Goal: Task Accomplishment & Management: Complete application form

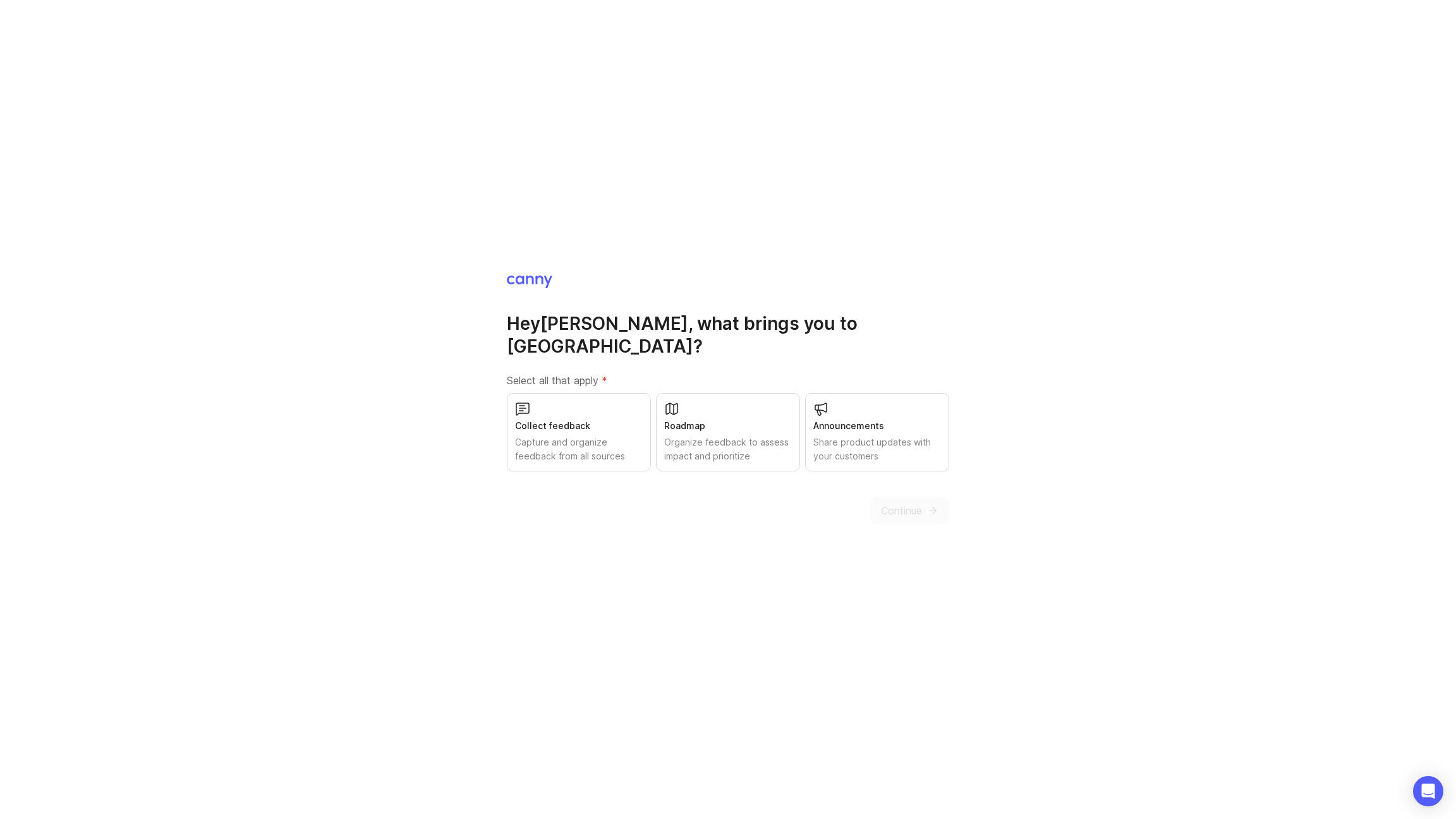
click at [692, 394] on div "Roadmap Organize feedback to assess impact and prioritize" at bounding box center [728, 432] width 144 height 78
drag, startPoint x: 898, startPoint y: 508, endPoint x: 855, endPoint y: 507, distance: 43.0
click at [898, 508] on button "Continue" at bounding box center [909, 510] width 79 height 28
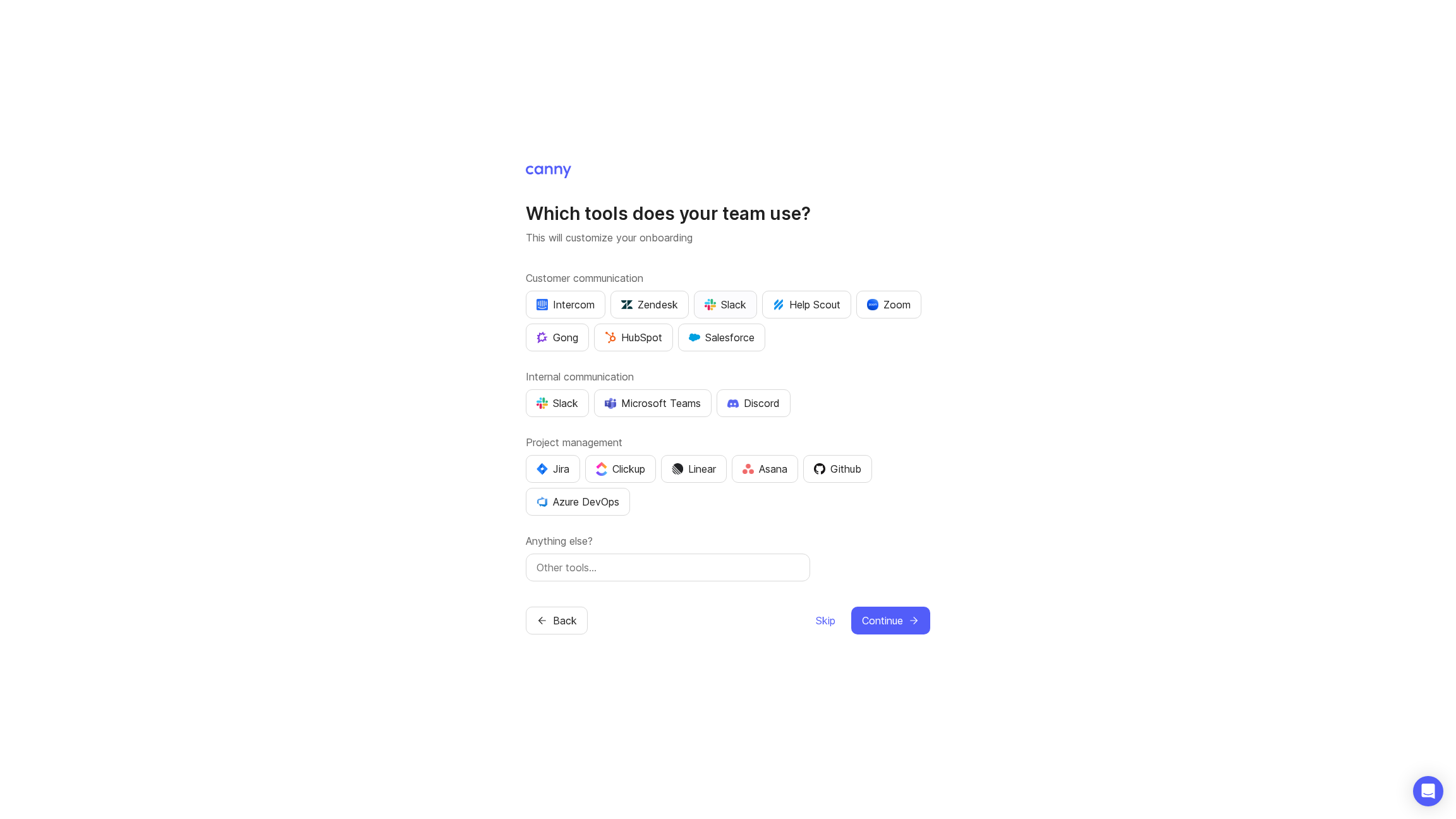
click at [719, 291] on button "Slack" at bounding box center [725, 304] width 63 height 28
click at [541, 411] on button "Slack" at bounding box center [557, 403] width 63 height 28
click at [841, 476] on button "Github" at bounding box center [837, 469] width 69 height 28
click at [760, 564] on input "text" at bounding box center [667, 567] width 263 height 15
click at [891, 627] on span "Continue" at bounding box center [882, 621] width 41 height 15
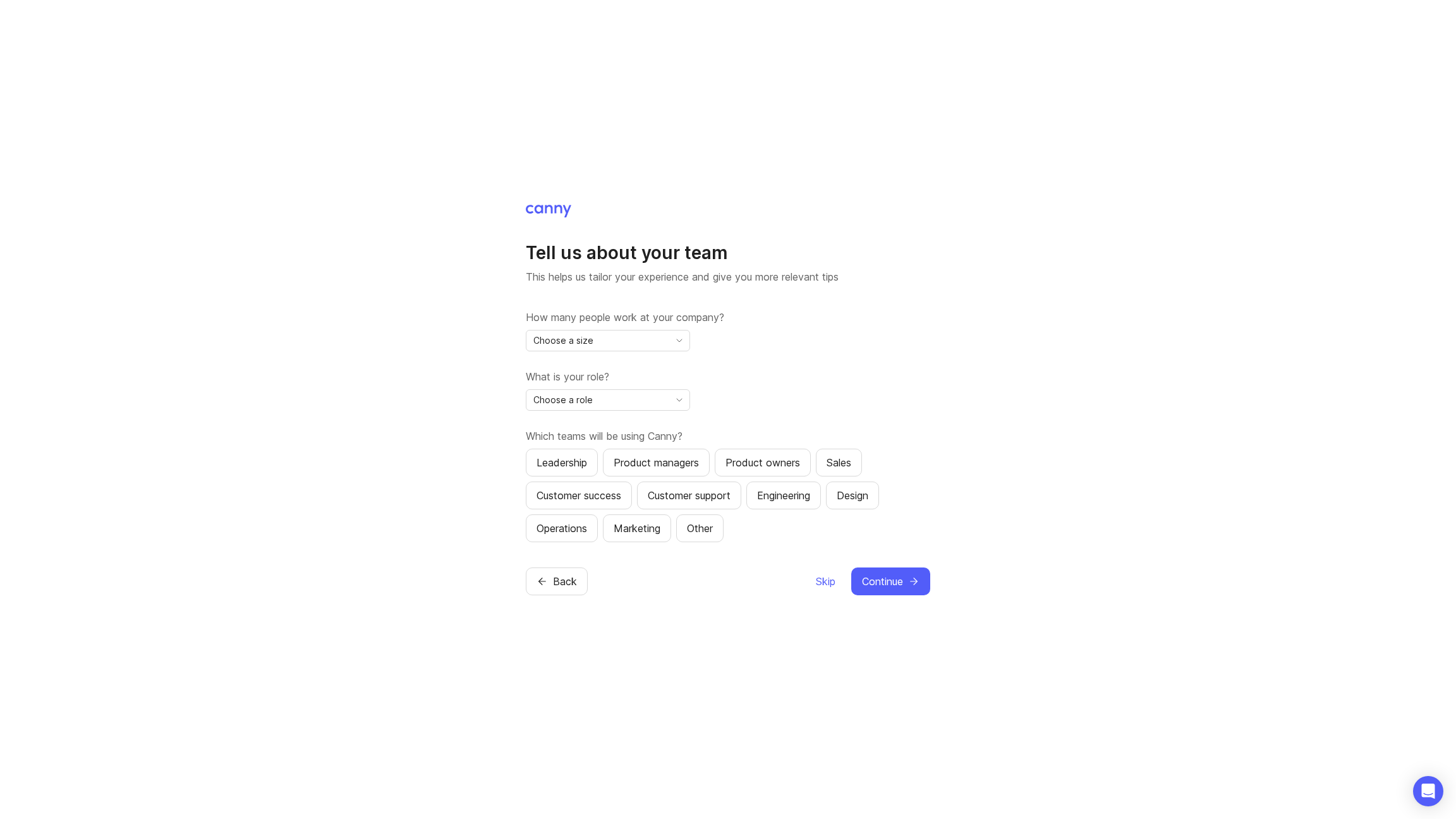
click at [671, 342] on icon "toggle icon" at bounding box center [679, 340] width 20 height 10
click at [651, 386] on li "2-10" at bounding box center [608, 386] width 163 height 21
click at [687, 393] on span "toggle menu" at bounding box center [679, 400] width 20 height 14
click at [624, 427] on span "Executive / Leadership" at bounding box center [583, 424] width 96 height 14
click at [738, 420] on div "How many people work at your company? 2-10 What is your role? Executive / Leade…" at bounding box center [728, 425] width 404 height 232
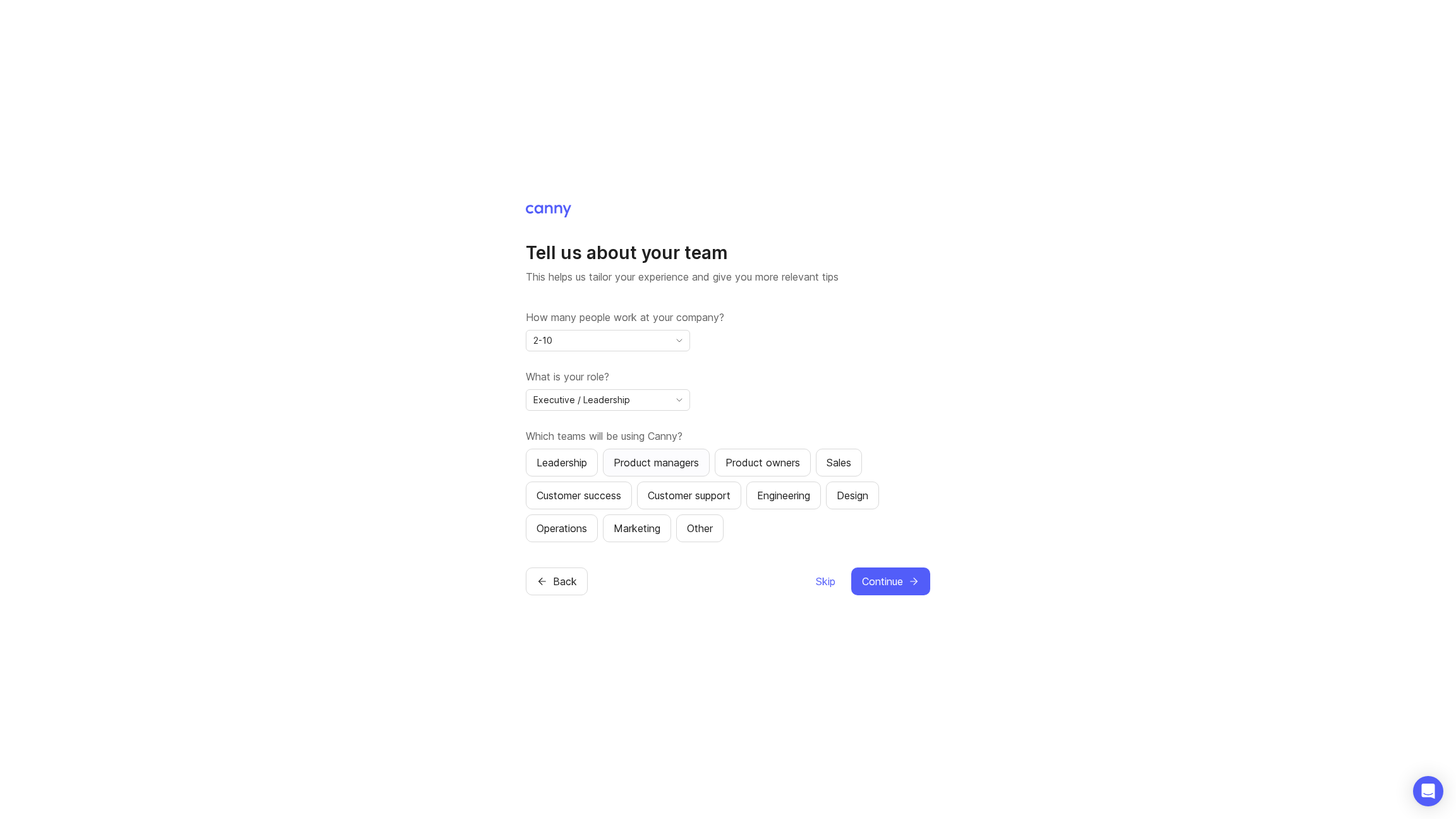
click at [677, 465] on div "Product managers" at bounding box center [656, 463] width 85 height 15
click at [905, 578] on button "Continue" at bounding box center [891, 581] width 79 height 28
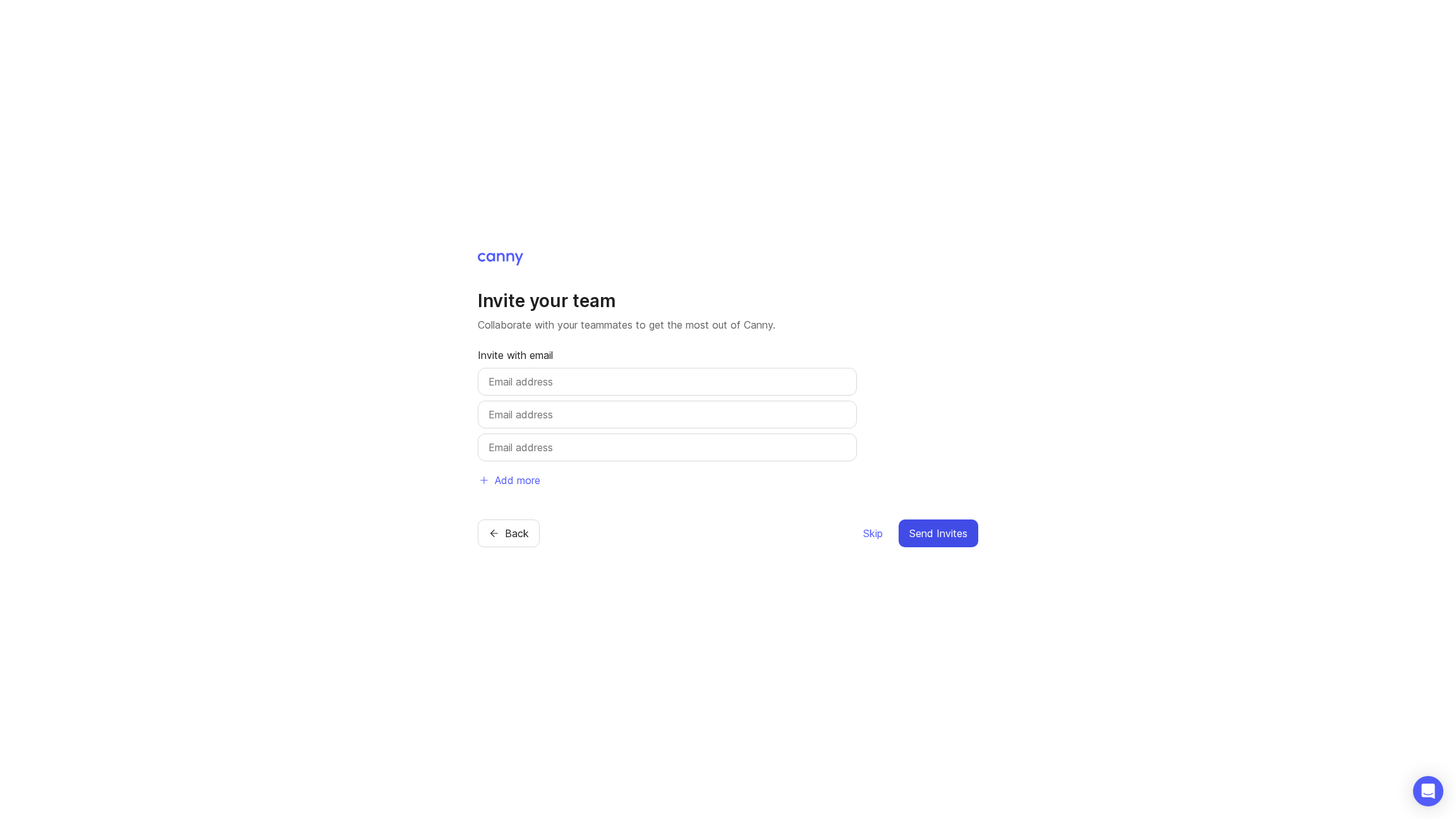
click at [932, 535] on span "Send Invites" at bounding box center [939, 533] width 58 height 15
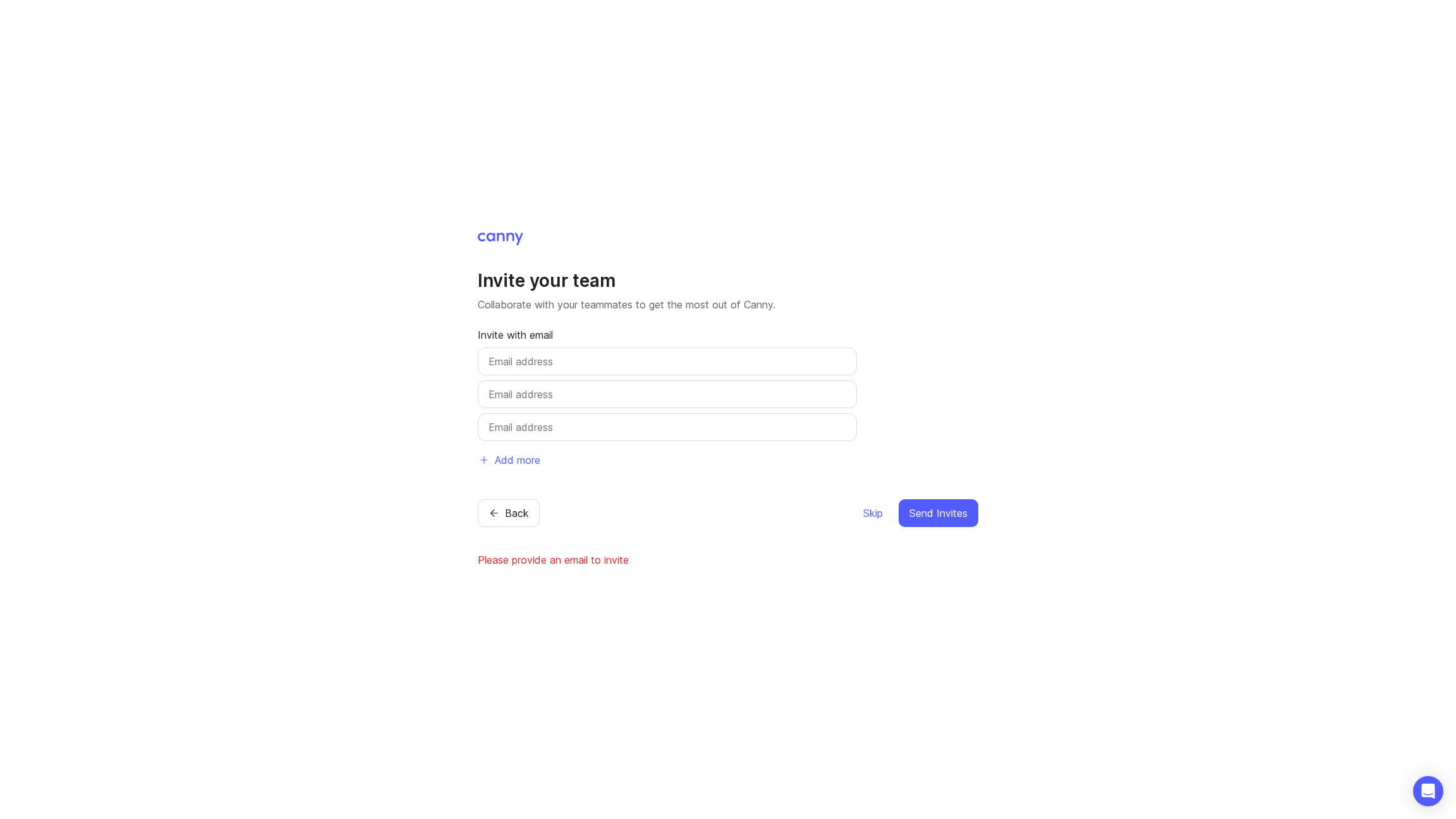
click at [884, 509] on div "Skip Send Invites" at bounding box center [920, 513] width 116 height 28
click at [876, 517] on span "Skip" at bounding box center [873, 513] width 19 height 15
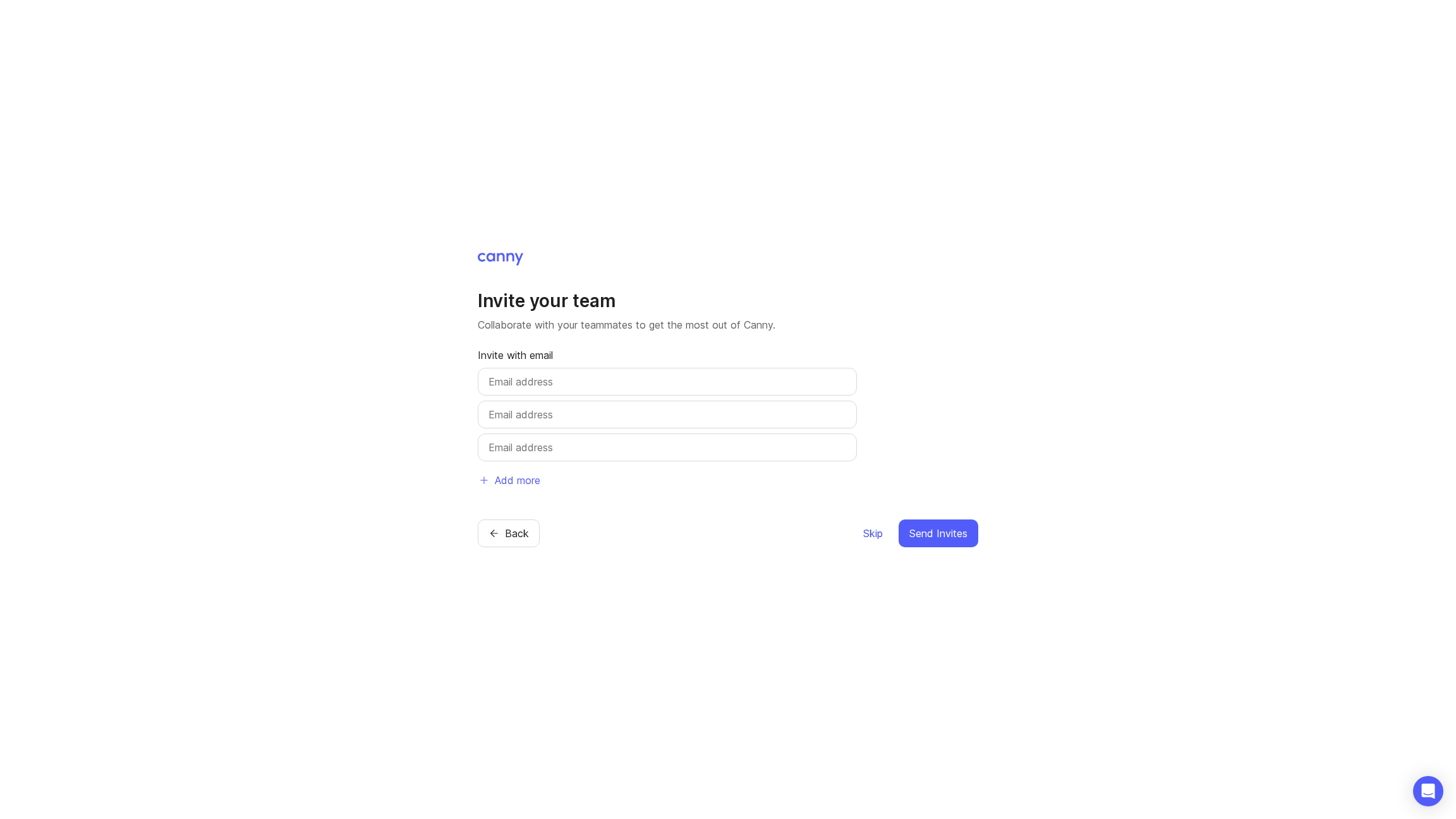
click at [874, 533] on span "Skip" at bounding box center [873, 533] width 19 height 15
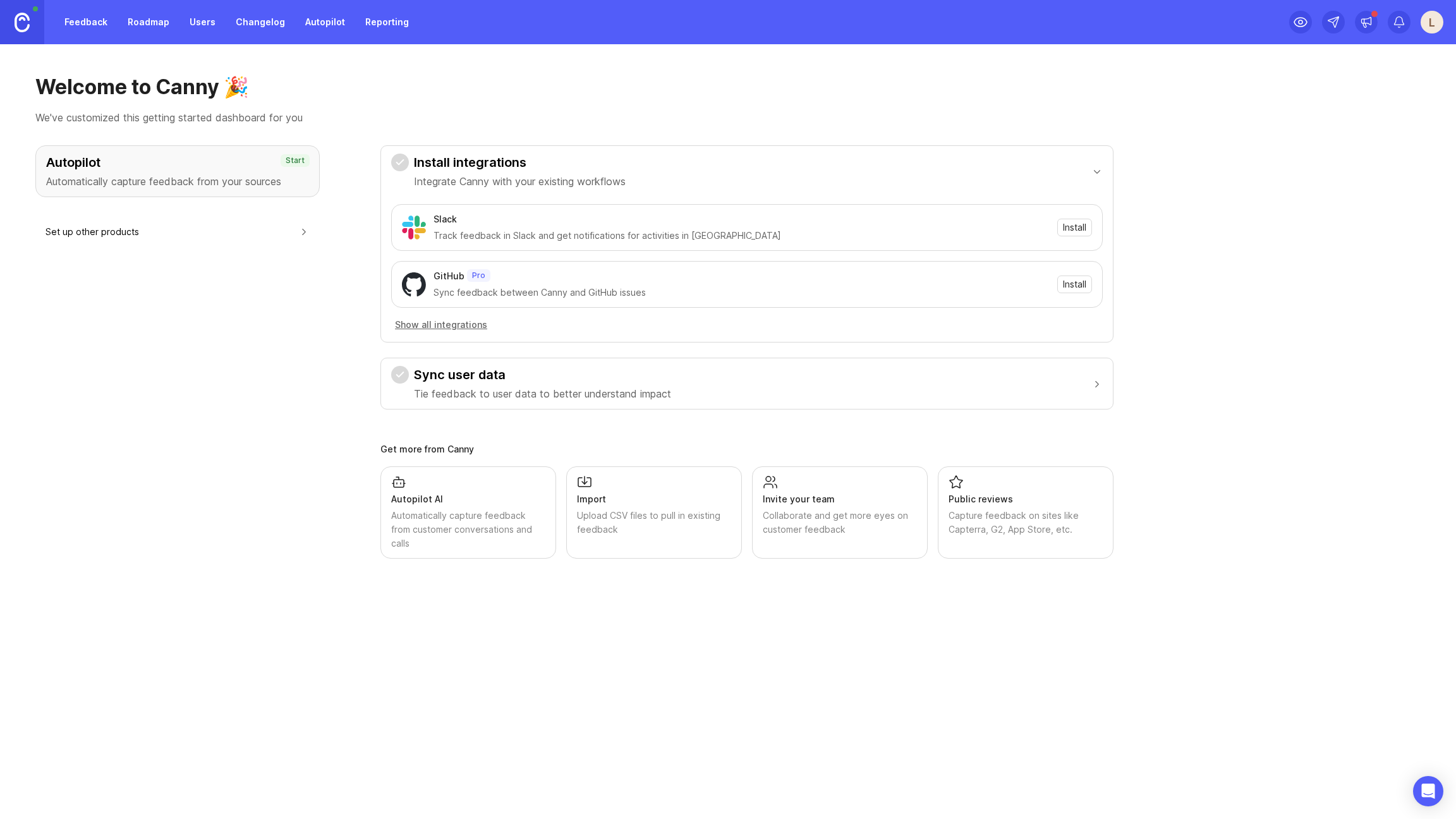
click at [225, 165] on h3 "Autopilot" at bounding box center [178, 162] width 263 height 18
click at [114, 231] on button "Set up other products" at bounding box center [178, 231] width 264 height 28
click at [1406, 23] on div at bounding box center [1399, 21] width 23 height 23
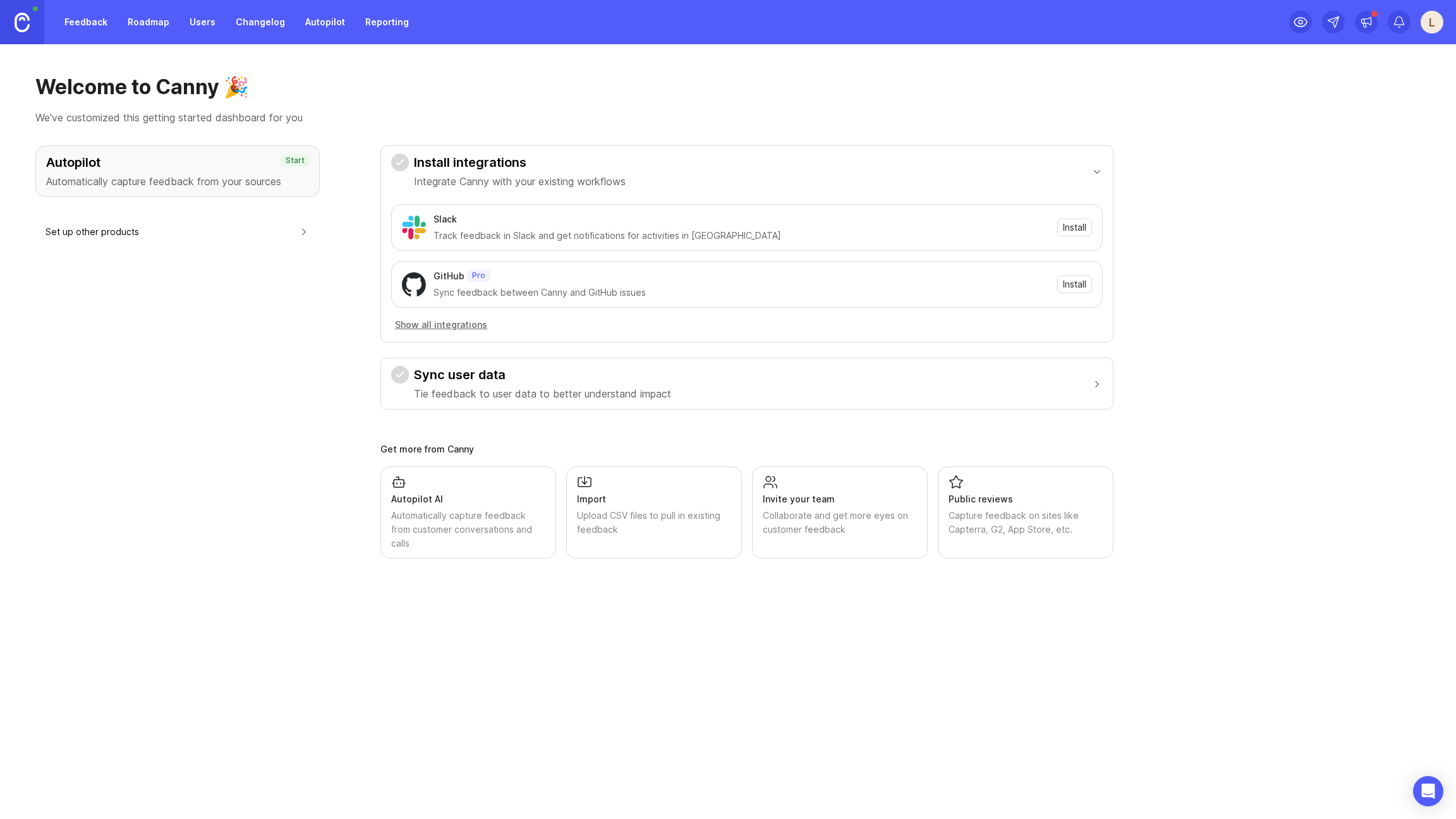
click at [1425, 25] on div "L" at bounding box center [1432, 21] width 23 height 23
click at [1376, 110] on p "Help center" at bounding box center [1374, 108] width 50 height 12
click at [107, 21] on link "Feedback" at bounding box center [86, 21] width 58 height 23
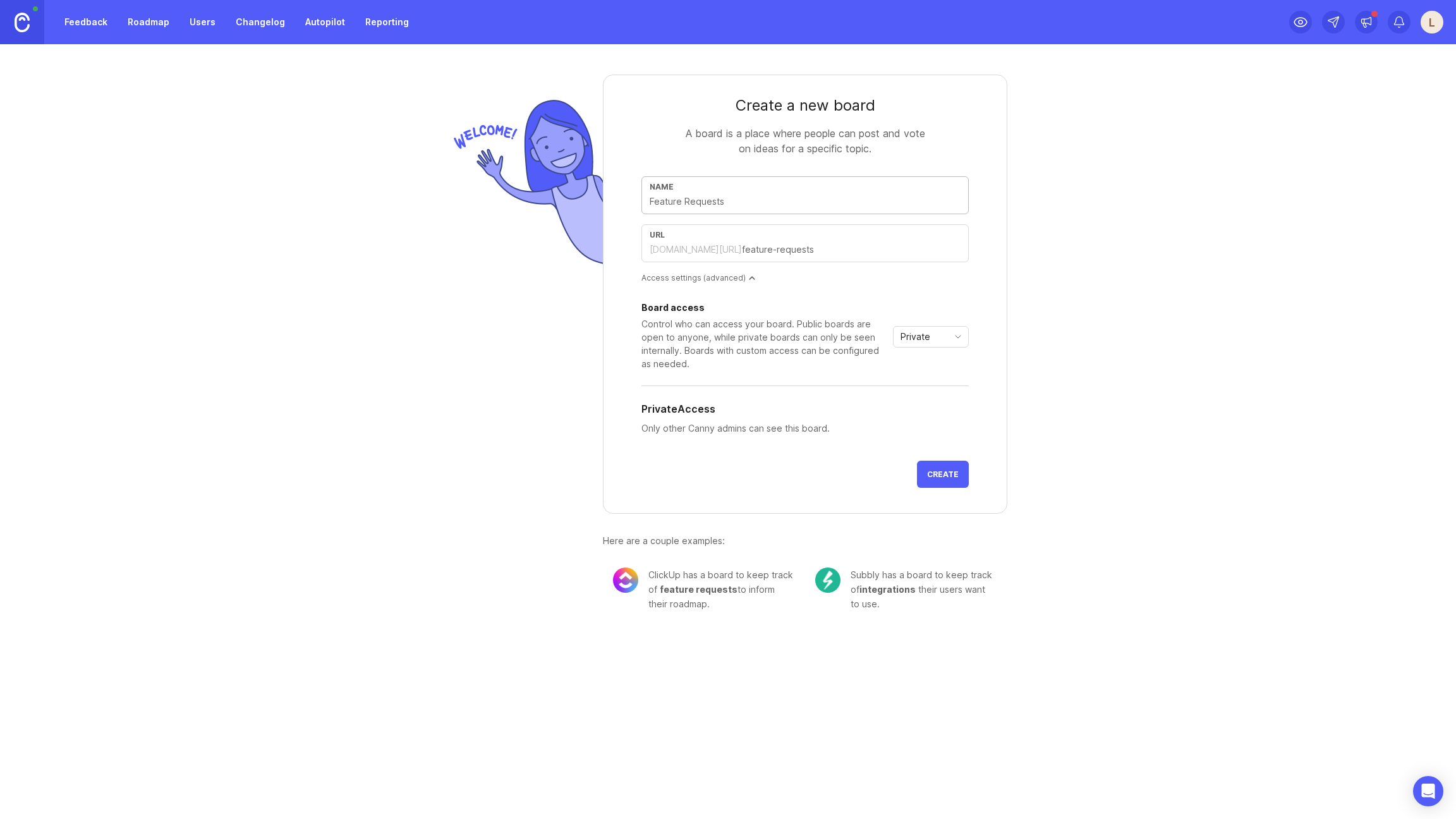
click at [141, 32] on link "Roadmap" at bounding box center [148, 21] width 57 height 23
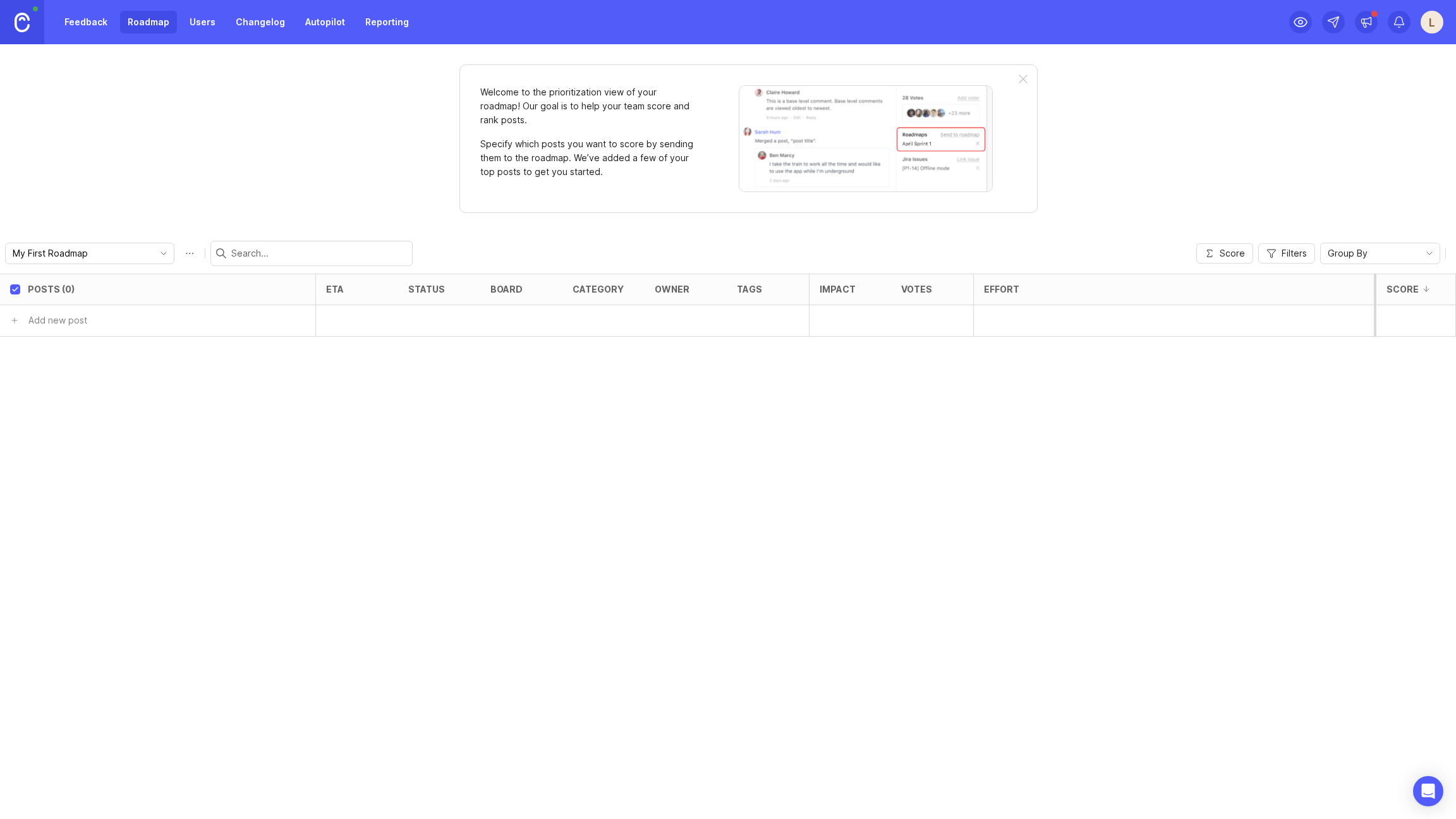
click at [113, 29] on link "Feedback" at bounding box center [86, 21] width 58 height 23
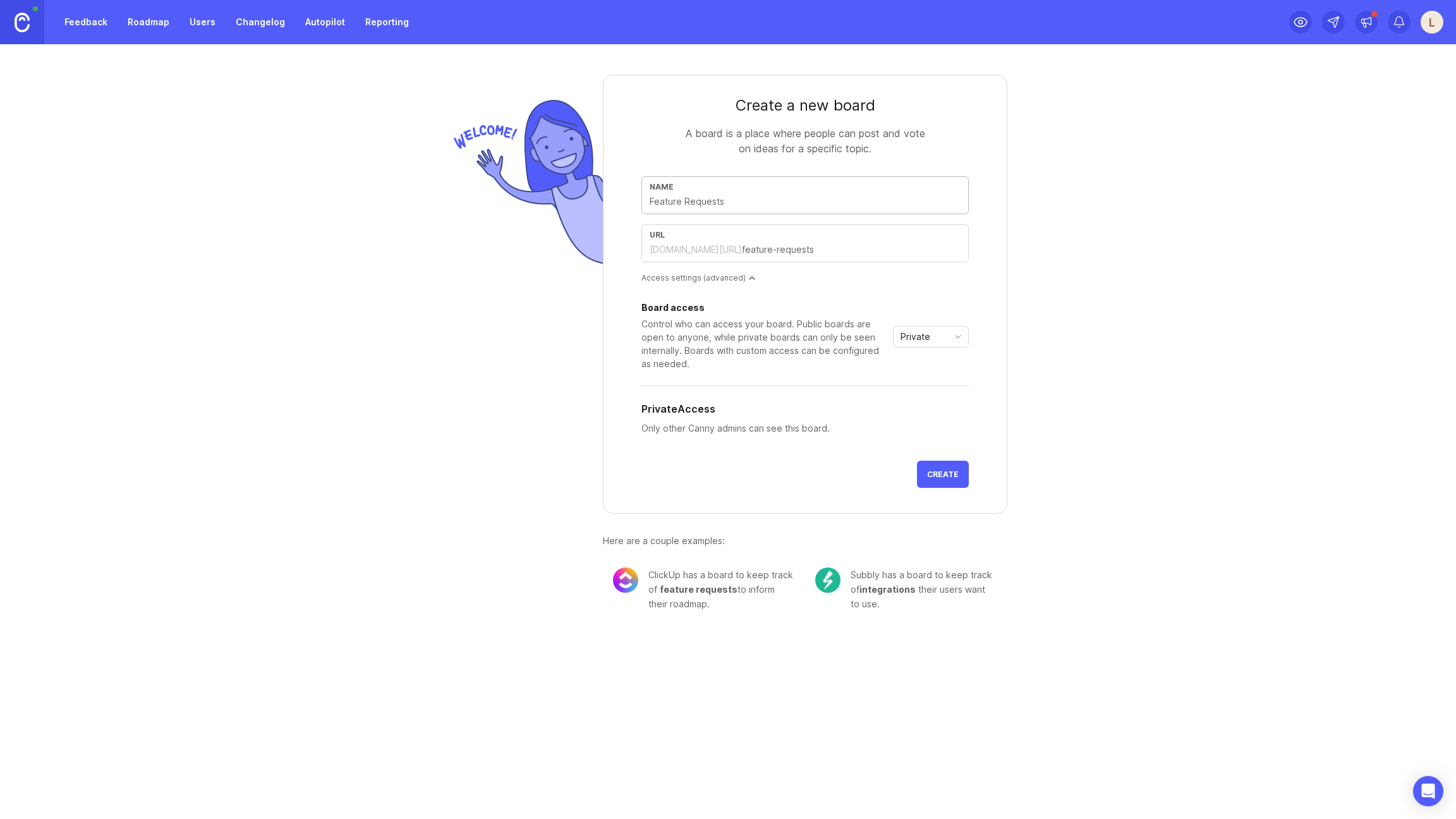
type input "F"
type input "f"
type input "Fe"
type input "fe"
type input "Fea"
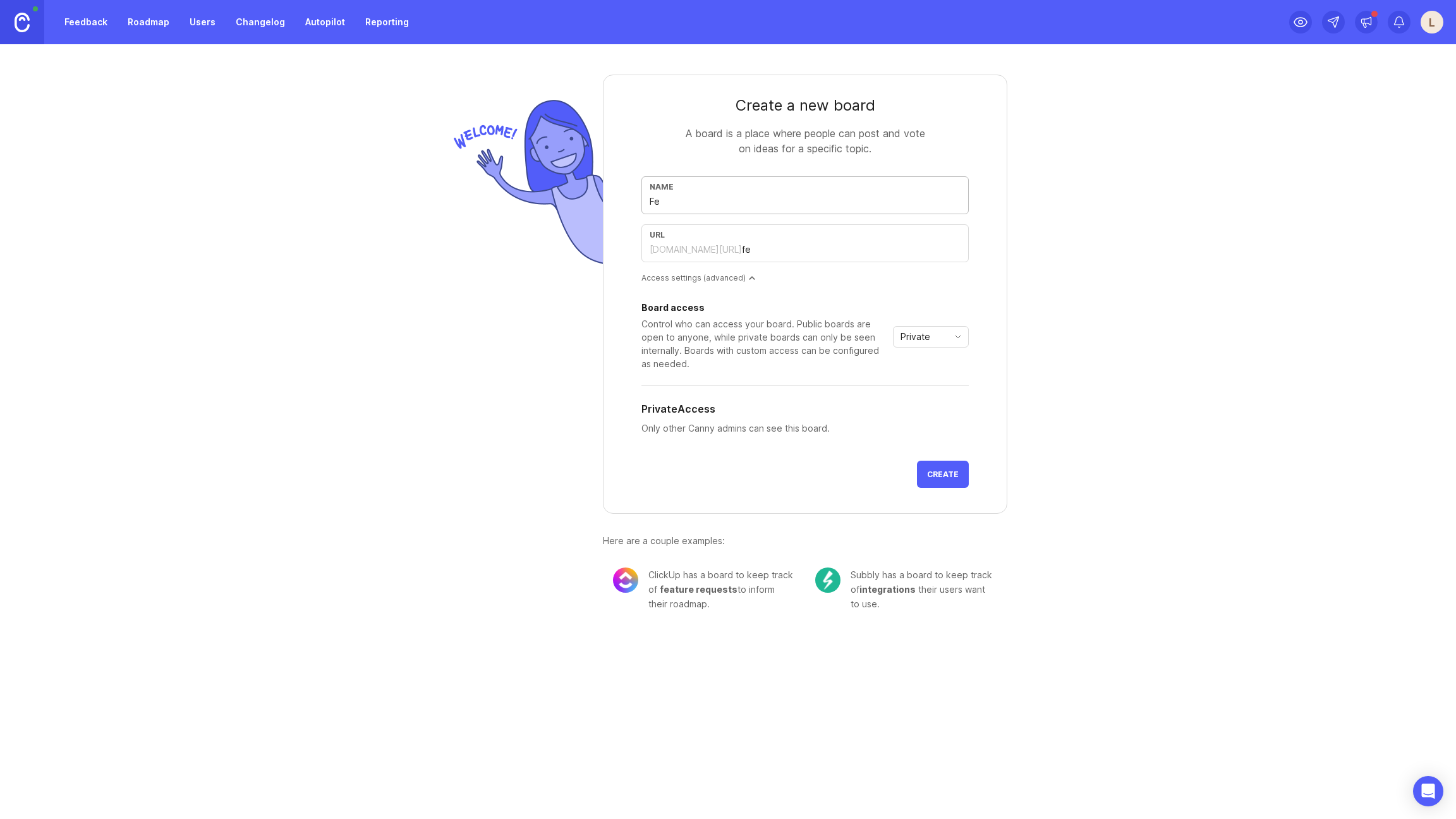
type input "fea"
type input "Feat"
type input "feat"
type input "Featu"
type input "featu"
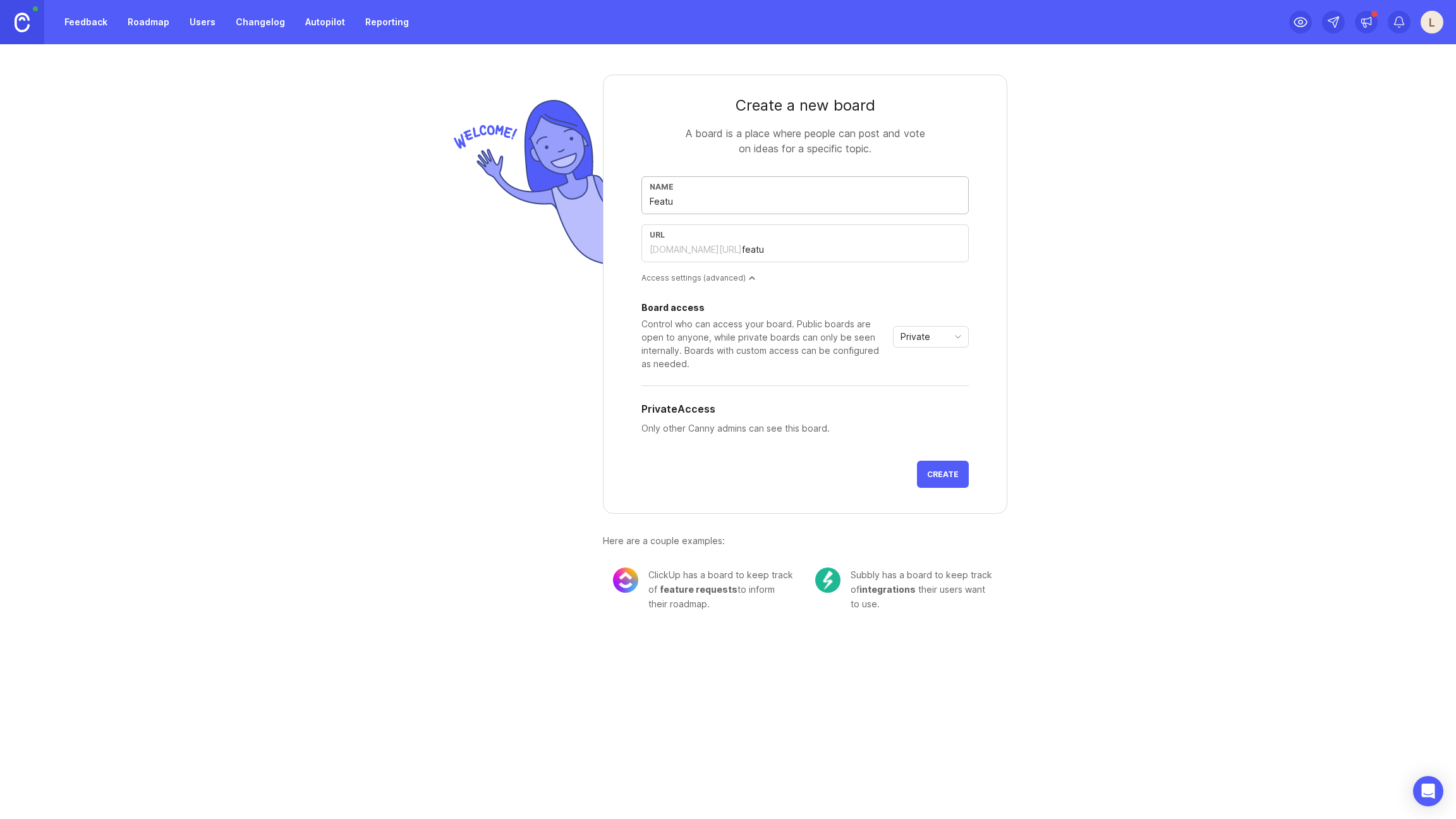
type input "Featur"
type input "featur"
type input "Feature"
type input "feature"
type input "Features"
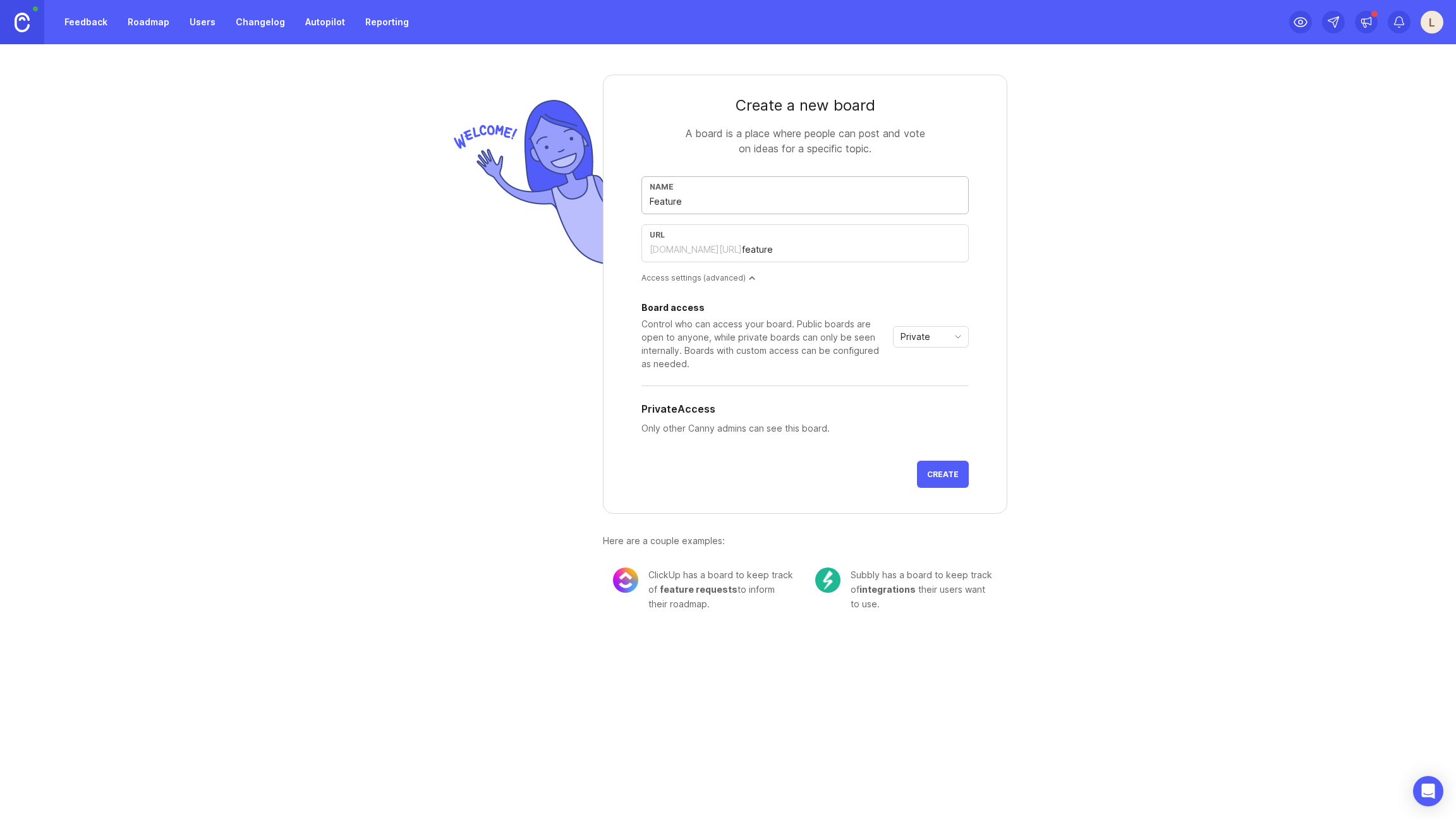
type input "features"
type input "Feature"
type input "feature"
type input "Feature R"
type input "feature-r"
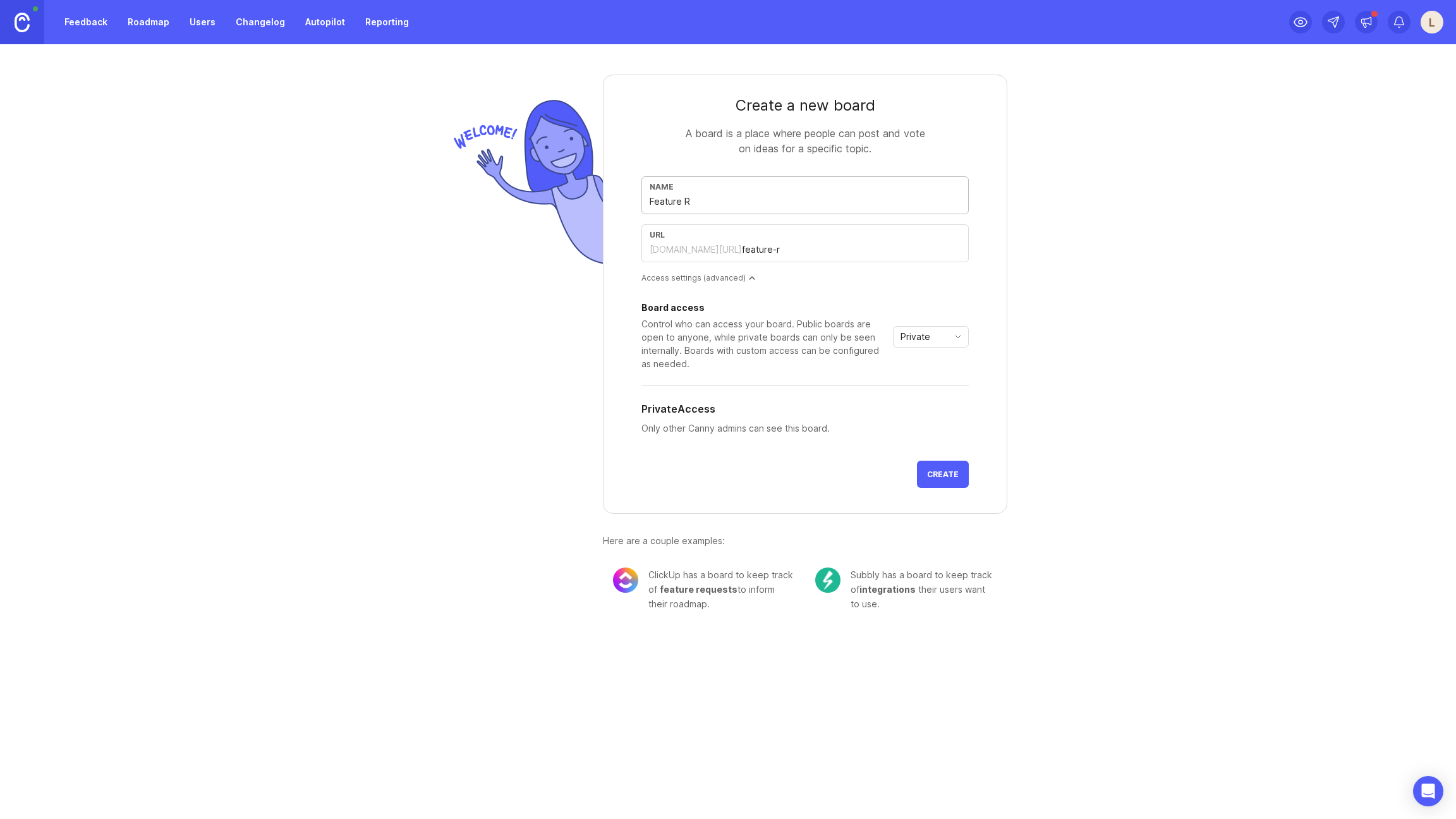
type input "Feature Ro"
type input "feature-ro"
type input "Feature Roa"
type input "feature-roa"
type input "Feature Road"
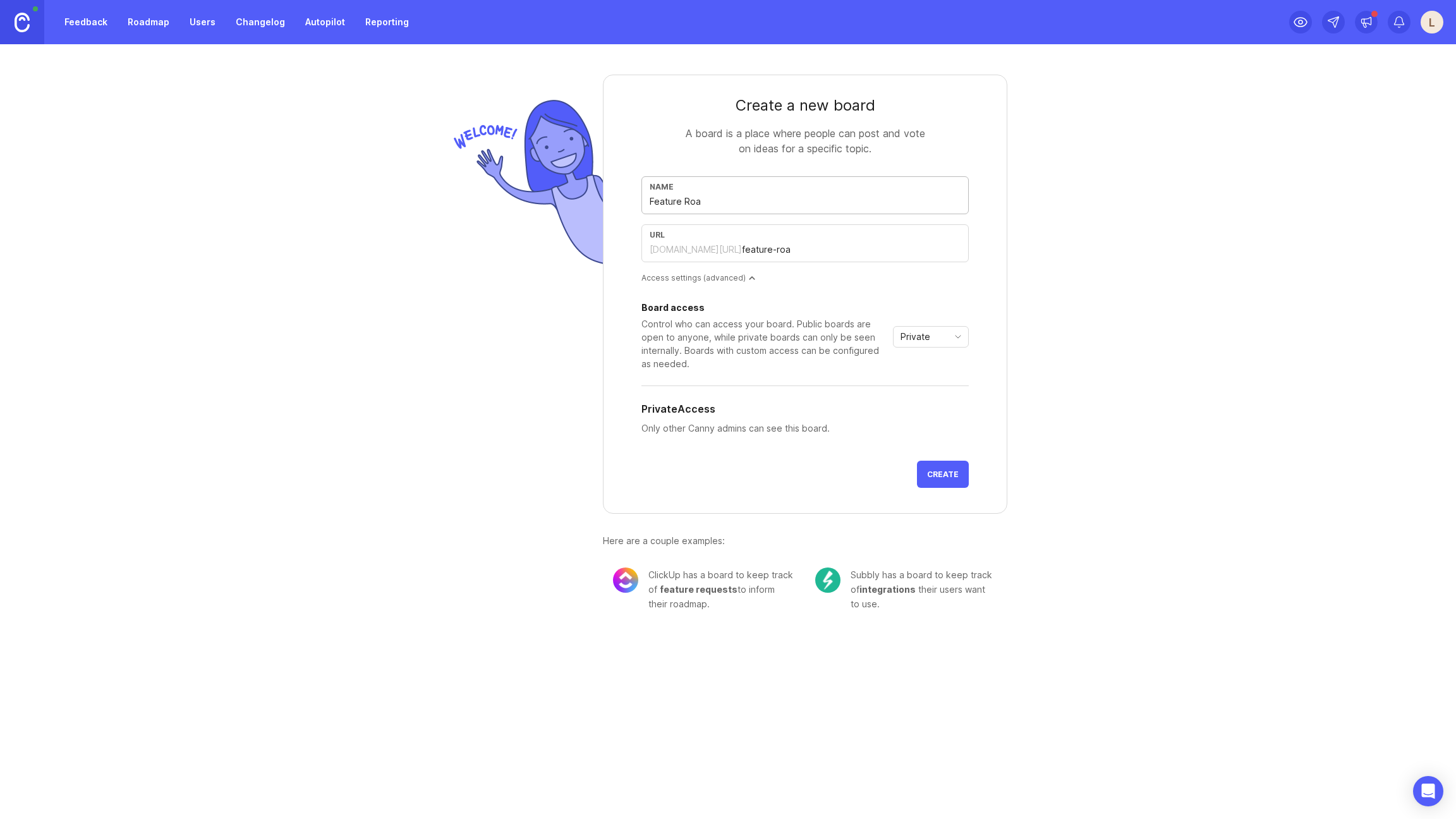
type input "feature-road"
type input "Feature Roadm"
type input "feature-roadm"
type input "Feature Roadma"
type input "feature-roadma"
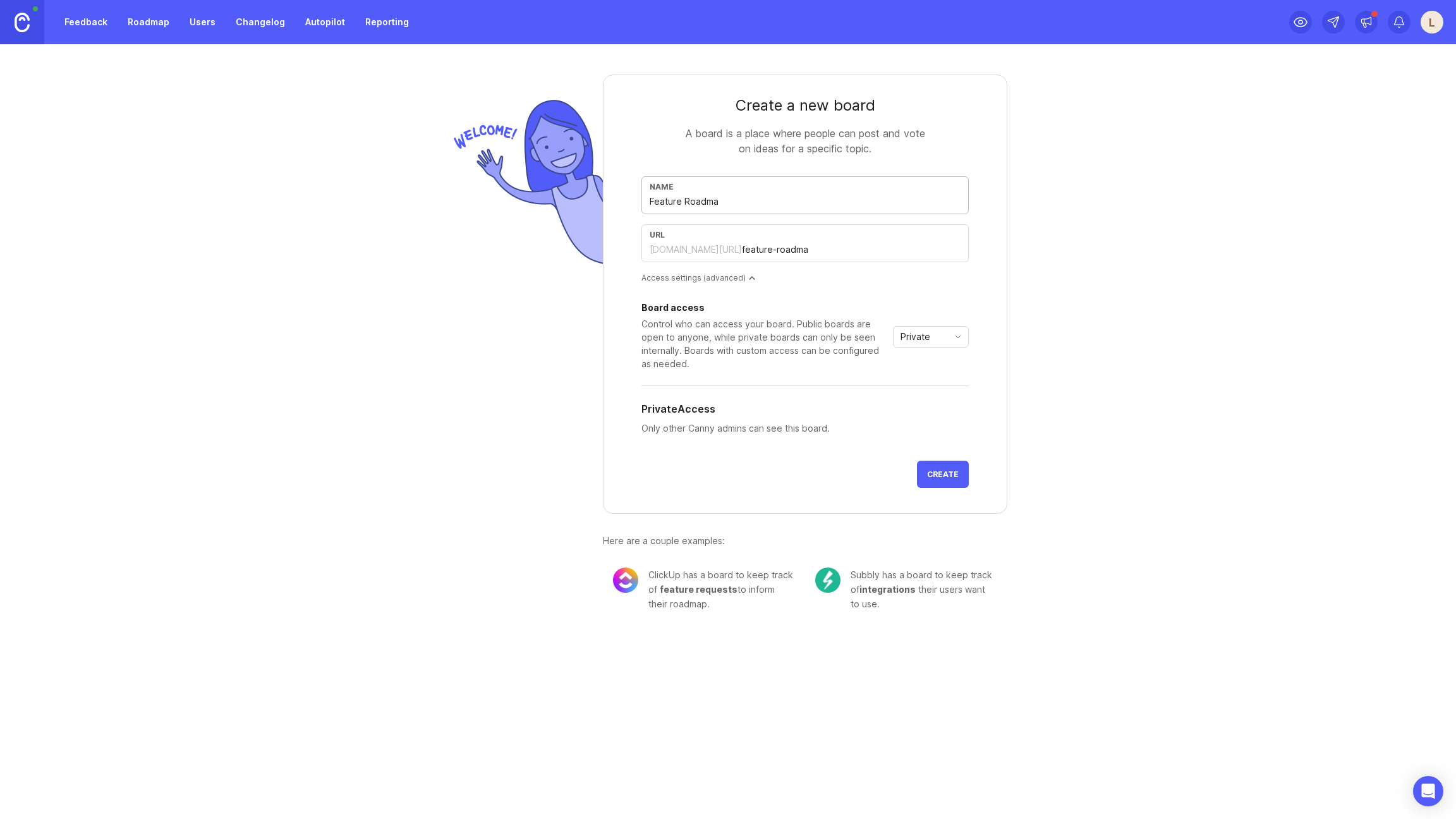
type input "Feature Roadmap"
type input "feature-roadmap"
type input "Feature Roadmap"
click at [1077, 312] on div "Create a new board A board is a place where people can post and vote on ideas f…" at bounding box center [728, 338] width 1456 height 587
click at [936, 347] on div "Board access Control who can access your board. Public boards are open to anyon…" at bounding box center [805, 336] width 327 height 67
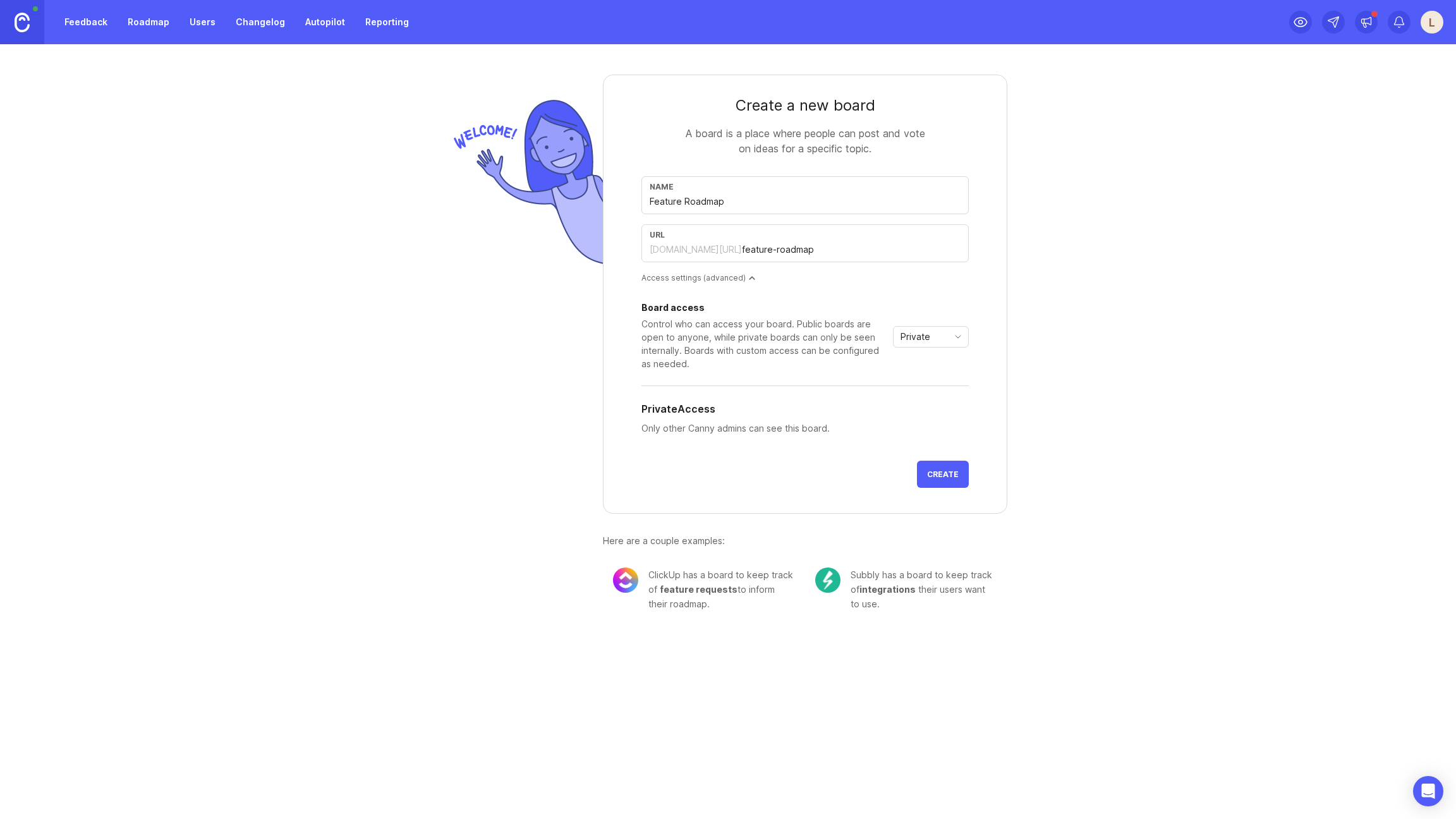
click at [937, 343] on div "Private" at bounding box center [920, 336] width 54 height 20
click at [941, 409] on li "Custom" at bounding box center [930, 403] width 74 height 21
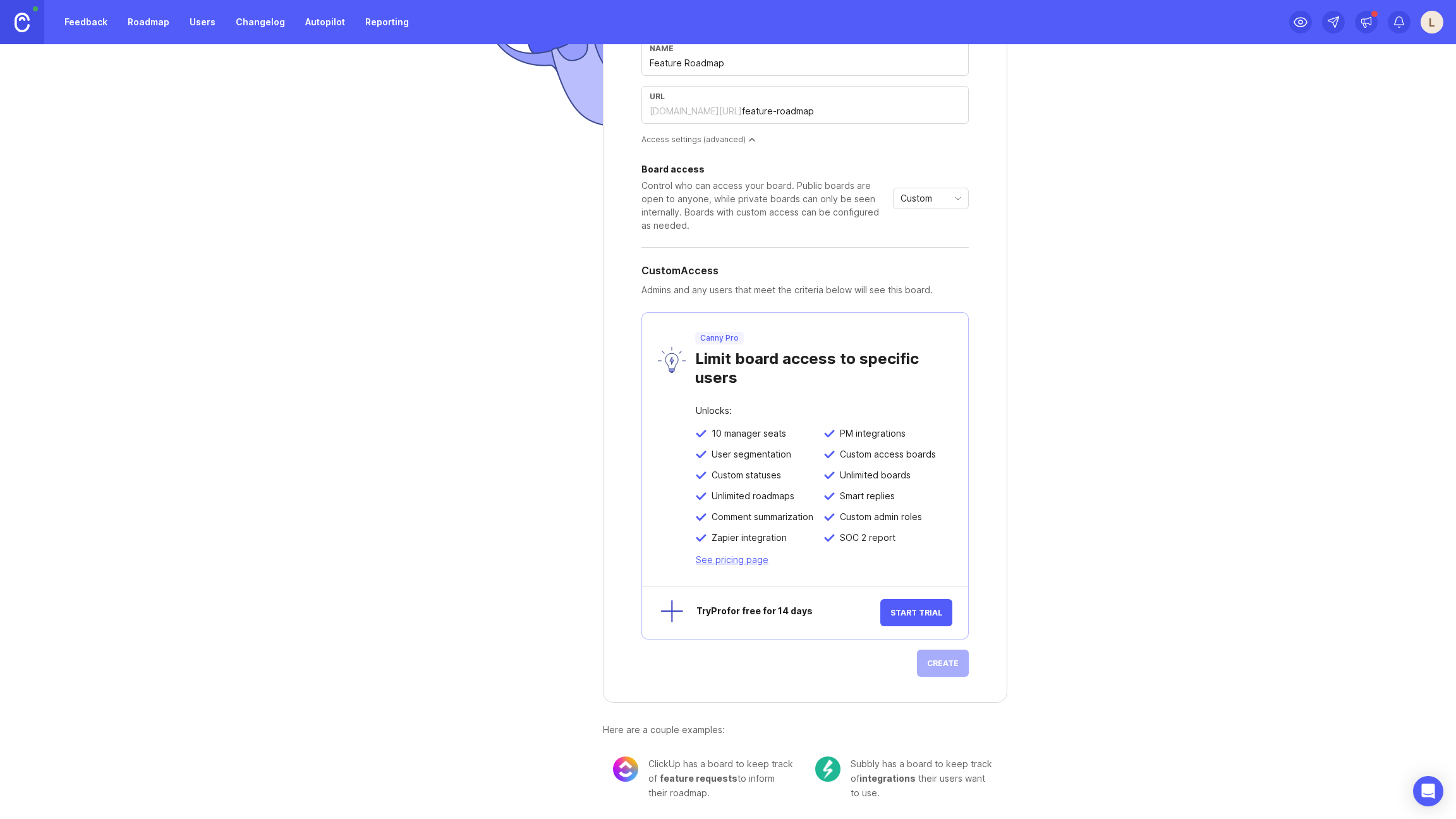
scroll to position [139, 0]
click at [930, 205] on div "Custom" at bounding box center [920, 198] width 54 height 20
click at [930, 223] on span "Private" at bounding box center [915, 223] width 35 height 14
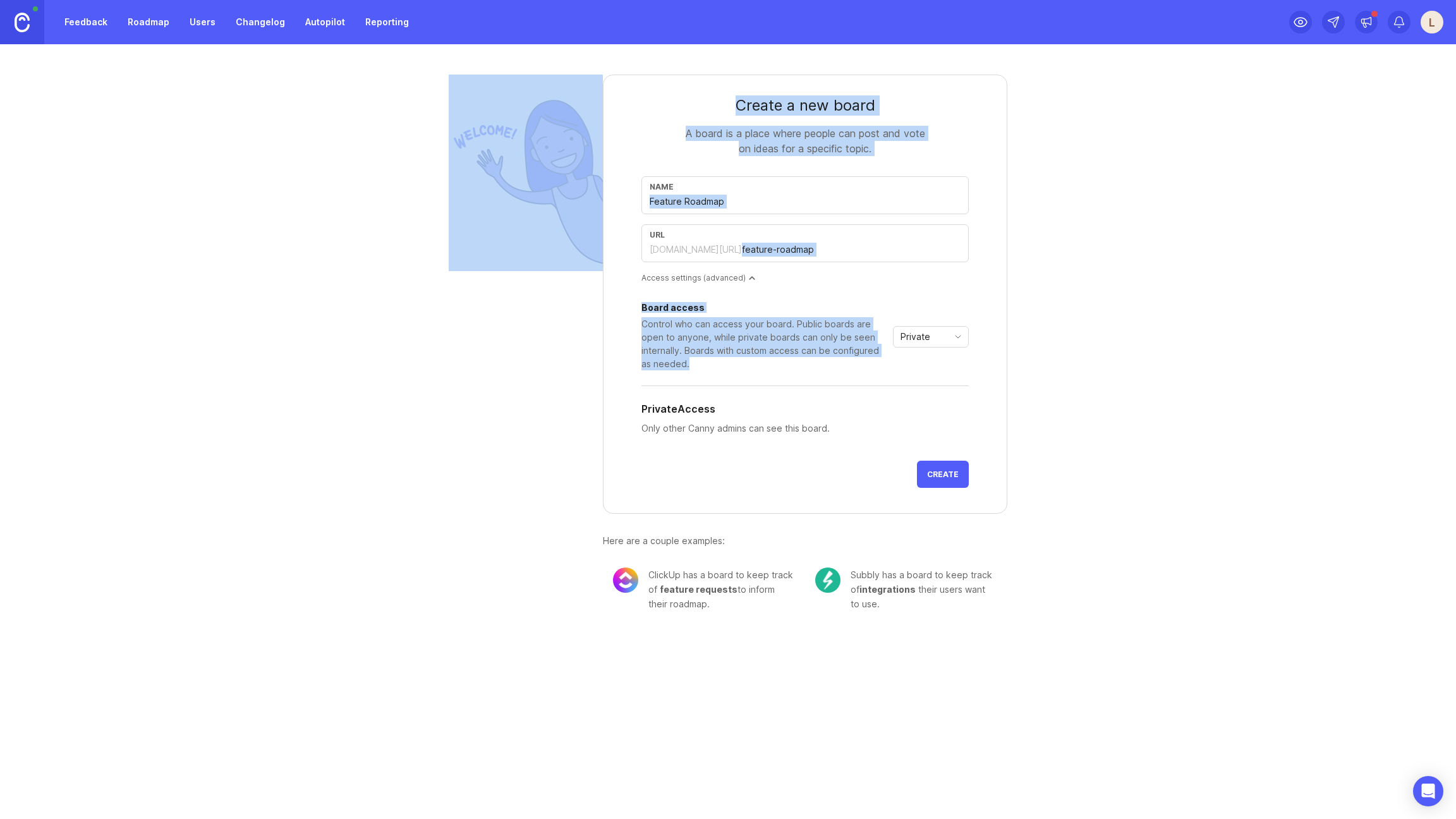
drag, startPoint x: 742, startPoint y: 365, endPoint x: 597, endPoint y: 325, distance: 150.4
click at [595, 325] on div "Create a new board A board is a place where people can post and vote on ideas f…" at bounding box center [728, 338] width 607 height 587
click at [738, 345] on div "Control who can access your board. Public boards are open to anyone, while priv…" at bounding box center [764, 343] width 246 height 53
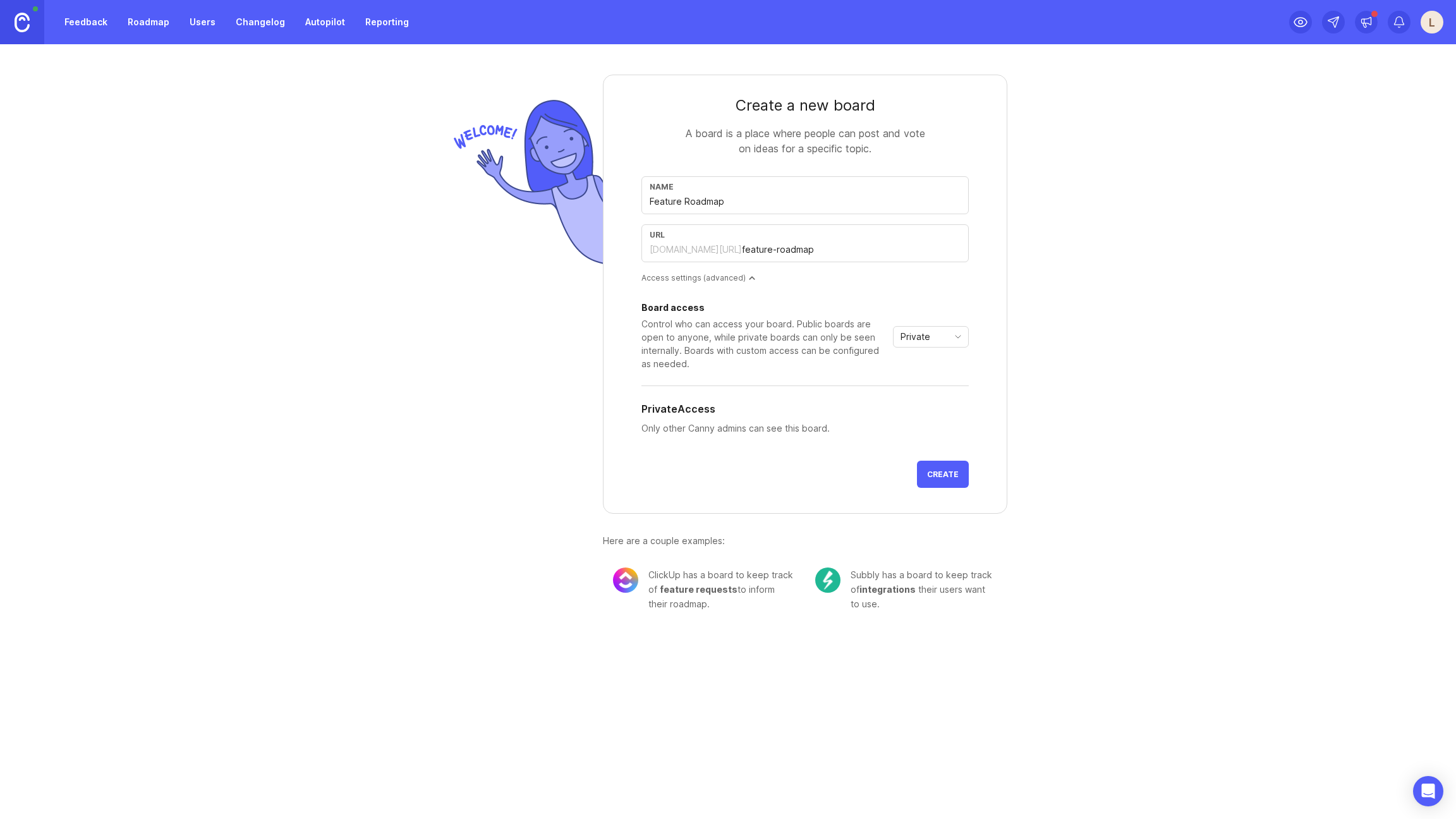
click at [937, 339] on div "Private" at bounding box center [920, 336] width 54 height 20
click at [938, 373] on li "Public" at bounding box center [930, 382] width 74 height 21
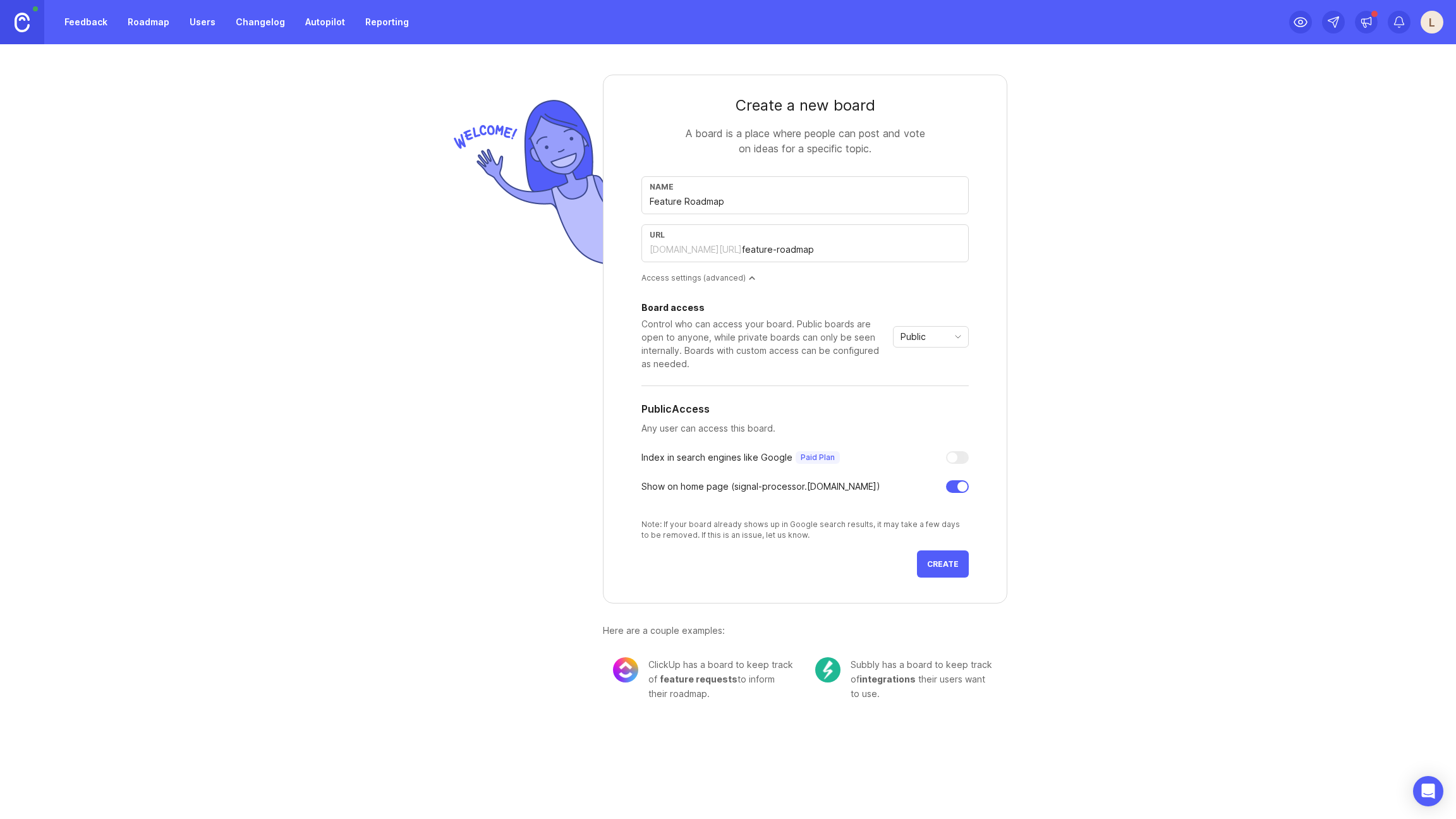
click at [958, 488] on div at bounding box center [962, 486] width 10 height 10
click at [957, 561] on span "Create" at bounding box center [943, 564] width 32 height 10
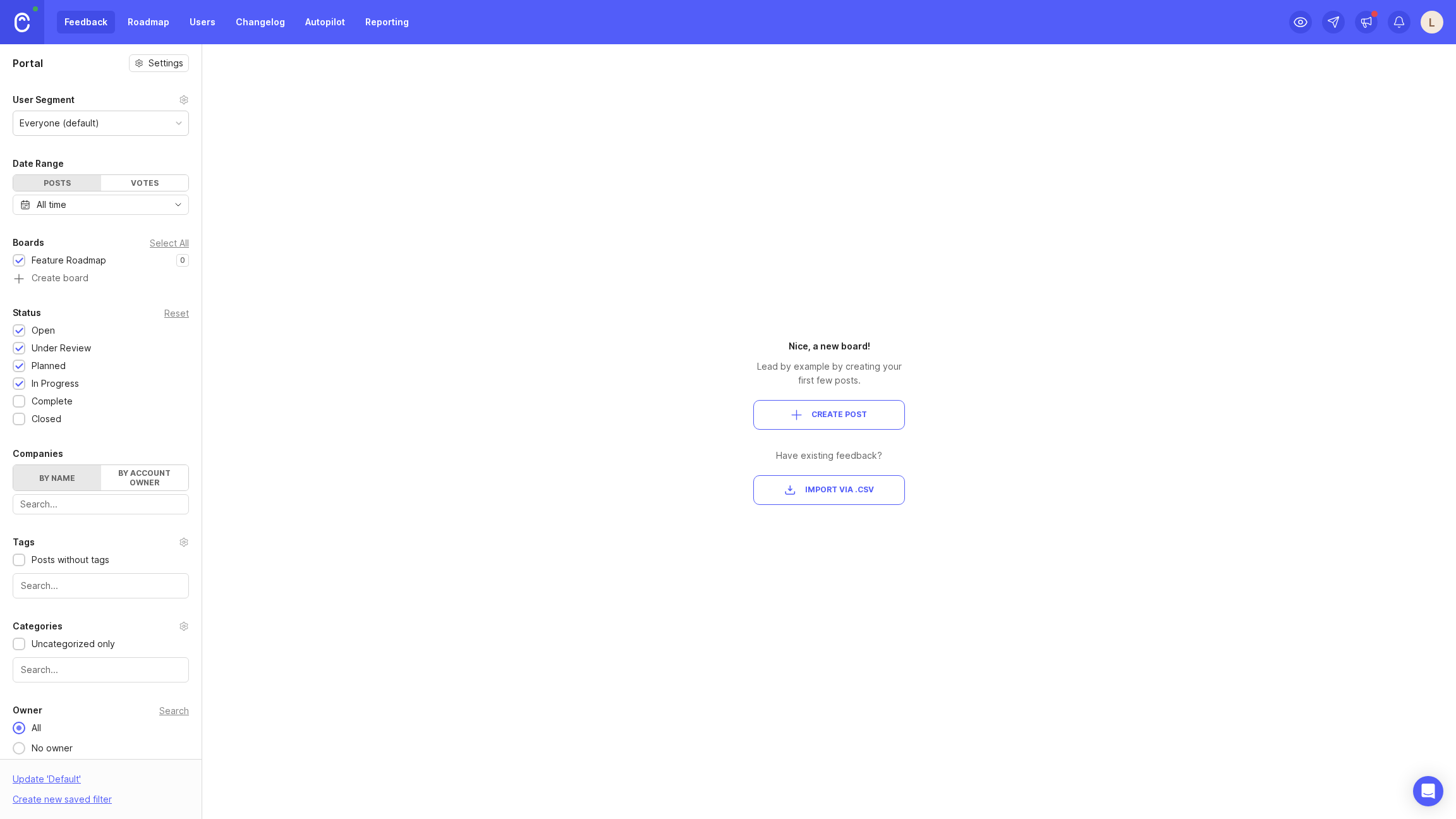
click at [773, 422] on button "Create Post" at bounding box center [829, 415] width 152 height 30
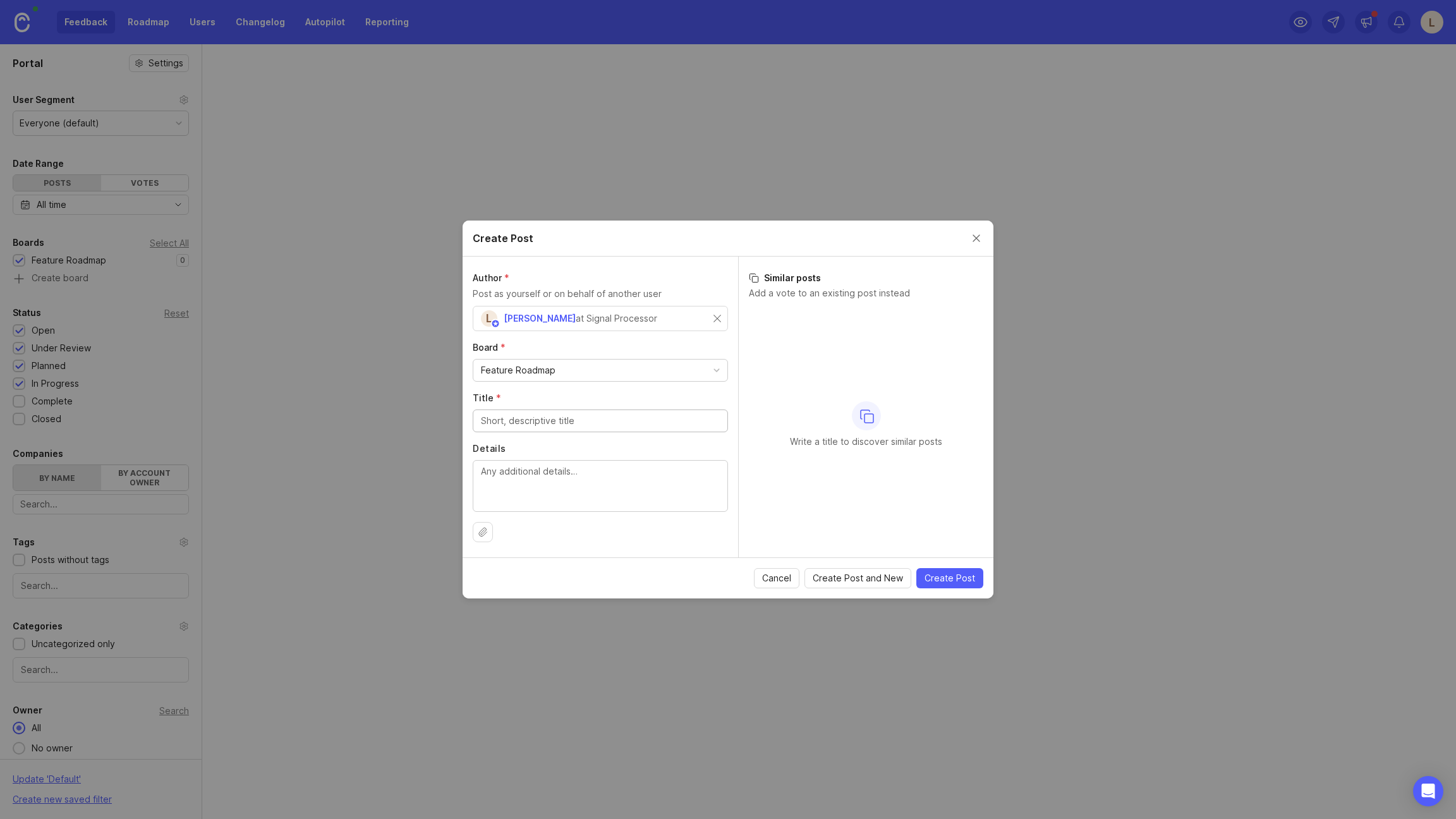
click at [676, 311] on div "L Liam Ellul at Signal Processor" at bounding box center [597, 318] width 232 height 17
click at [649, 378] on div "Feature Roadmap" at bounding box center [600, 370] width 254 height 21
click at [648, 373] on div "Feature Roadmap" at bounding box center [600, 370] width 254 height 21
click at [644, 419] on input "Title *" at bounding box center [600, 421] width 239 height 14
type input "IMplement"
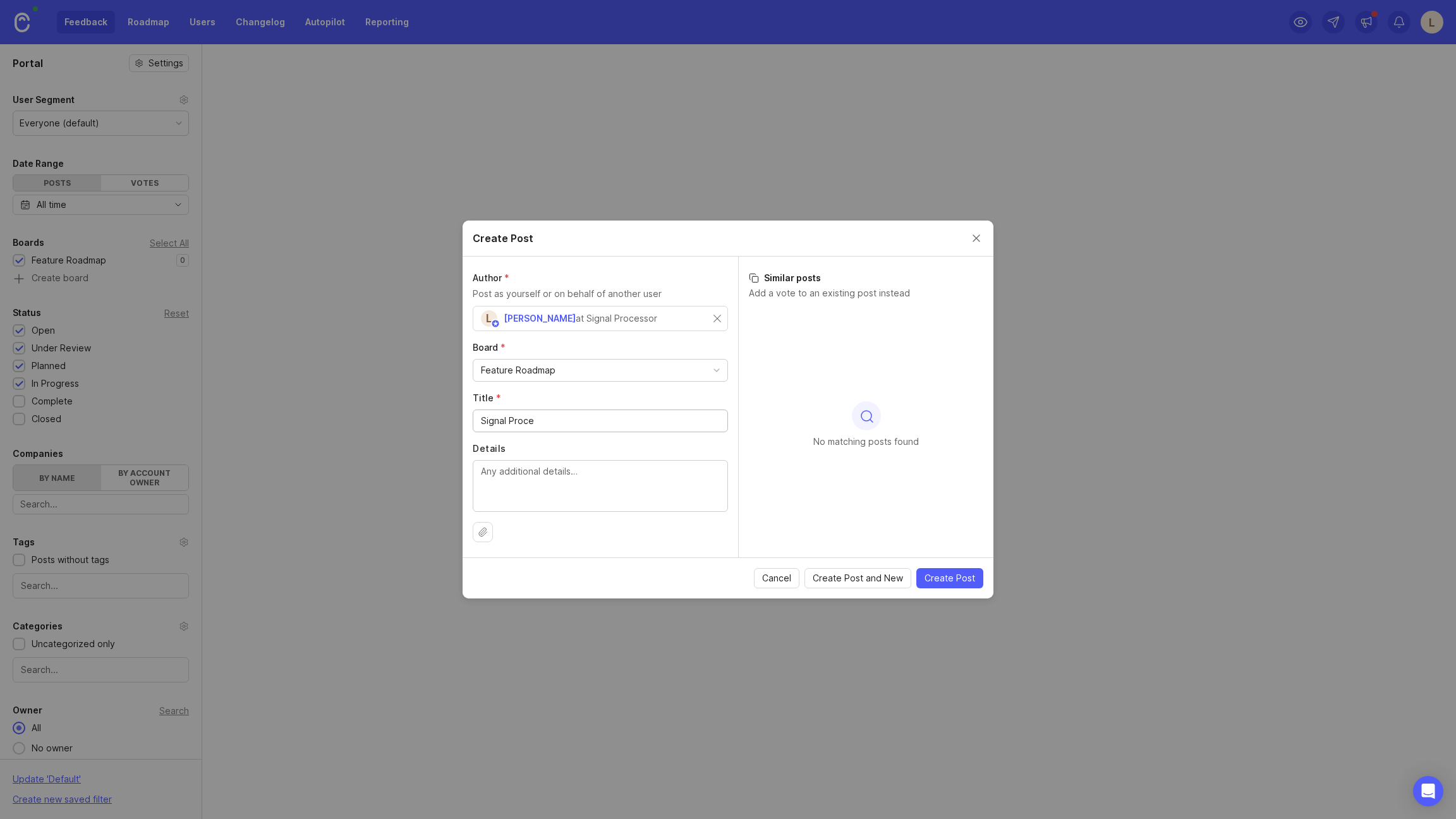
type input "Signal Proces"
type input "Webhook Triggers"
click at [654, 474] on textarea "Details" at bounding box center [600, 485] width 239 height 42
click at [676, 476] on textarea "Webhooks that send contacts to other apps" at bounding box center [600, 485] width 239 height 42
type textarea "Webhooks that send contacts to other apps"
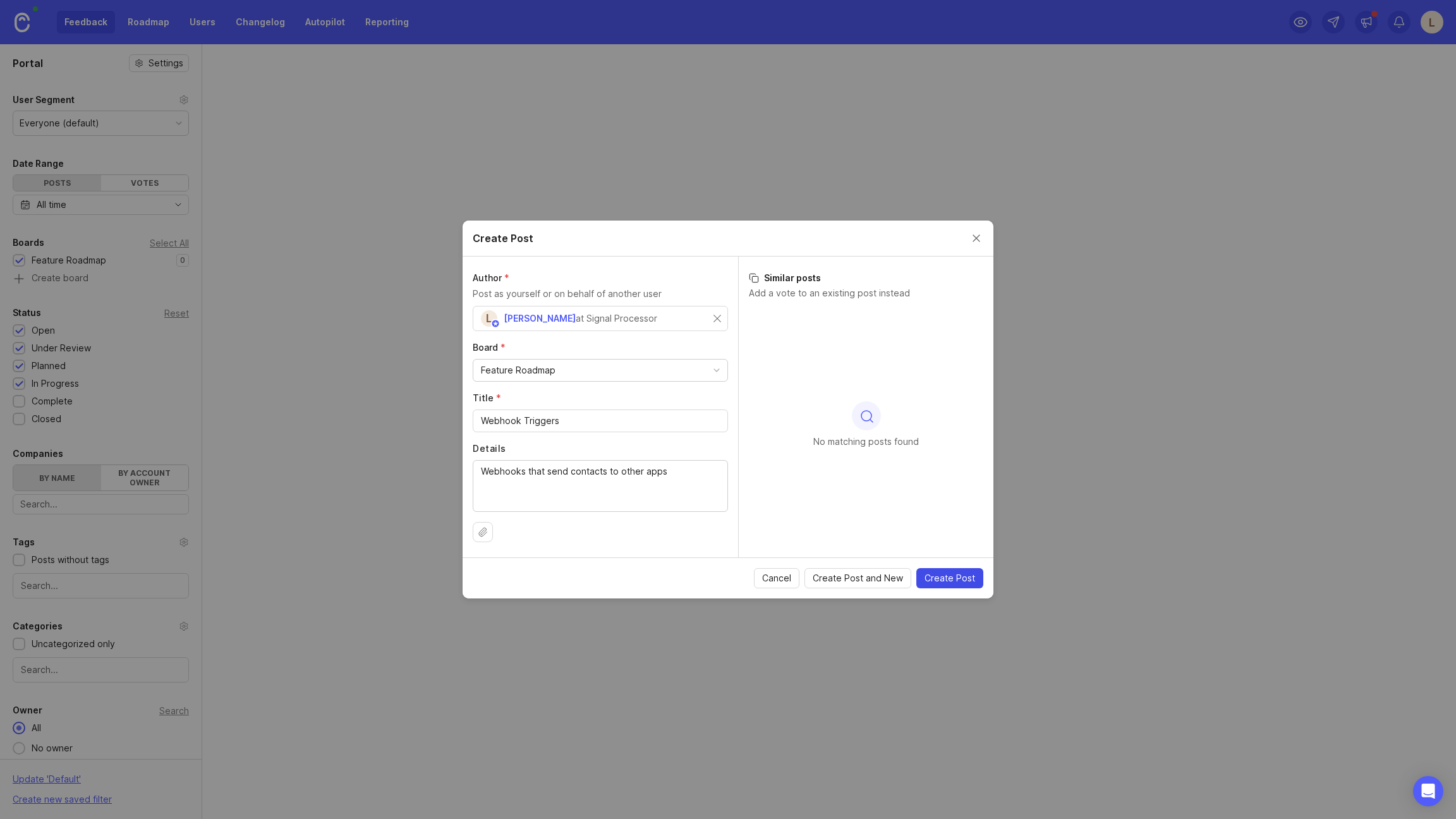
click at [955, 578] on span "Create Post" at bounding box center [950, 578] width 51 height 12
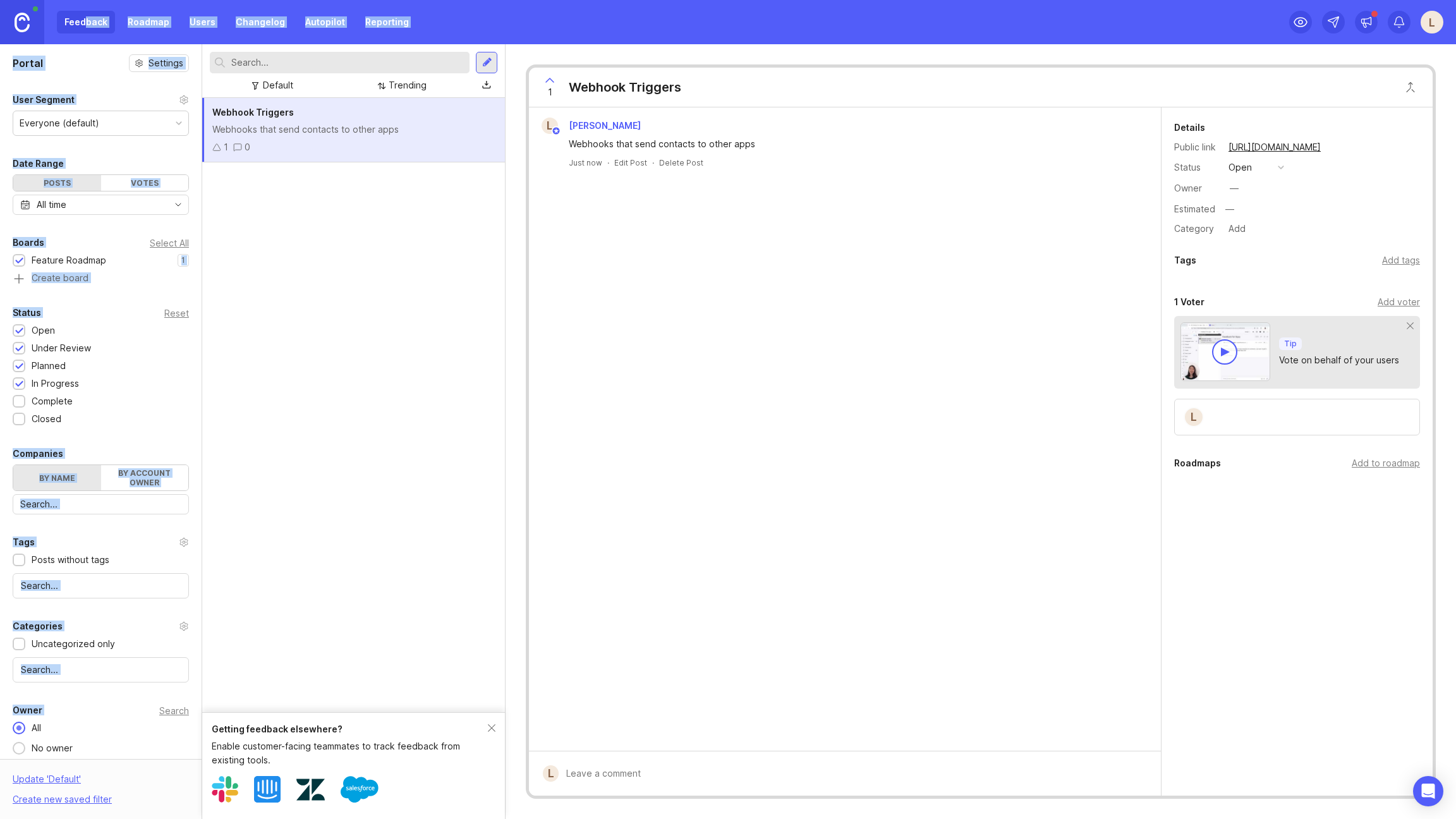
click at [84, 18] on div "Feedback Roadmap Users Changelog Autopilot Reporting" at bounding box center [237, 21] width 359 height 23
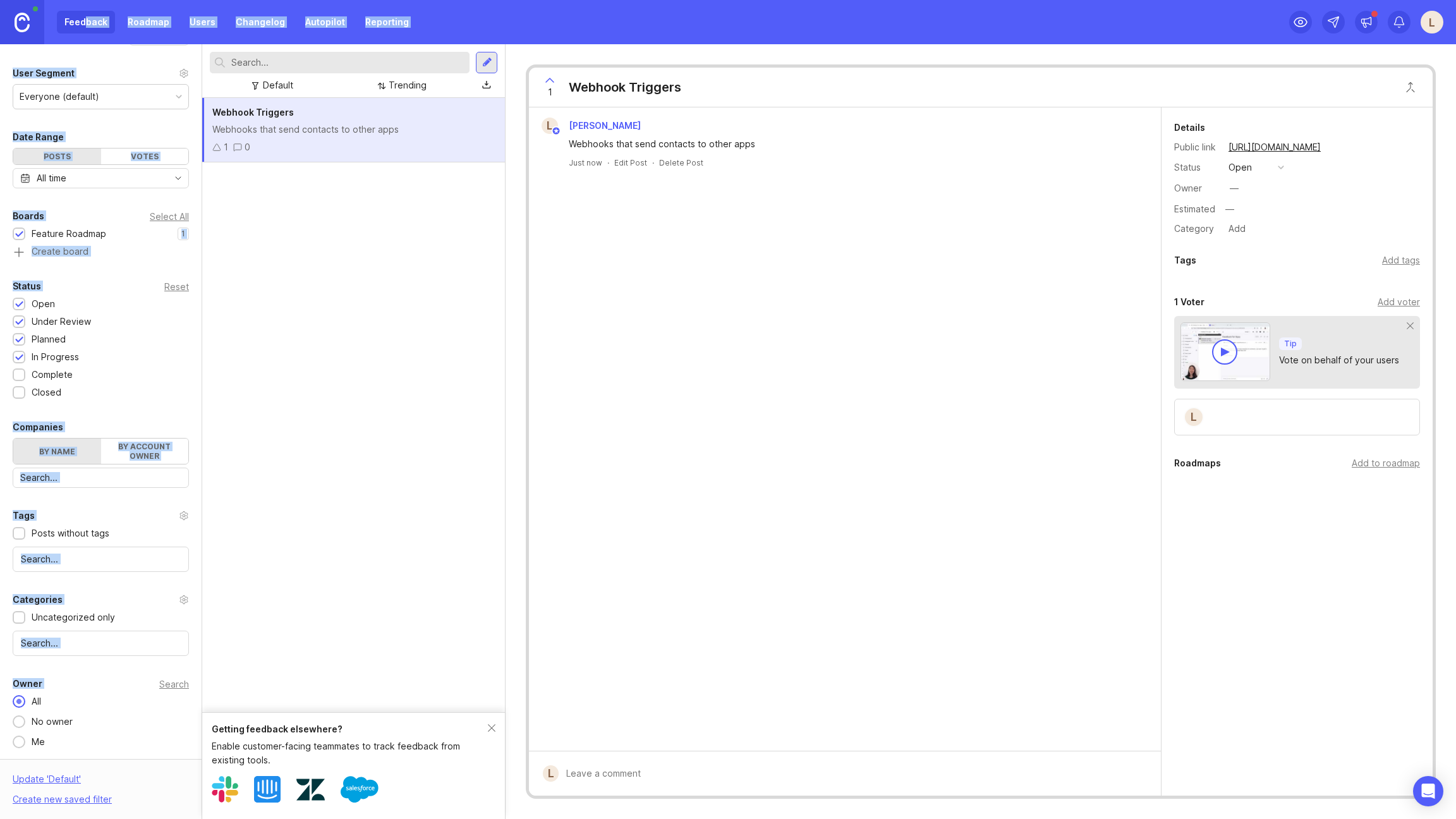
click at [87, 25] on div "Feedback Roadmap Users Changelog Autopilot Reporting" at bounding box center [237, 21] width 359 height 23
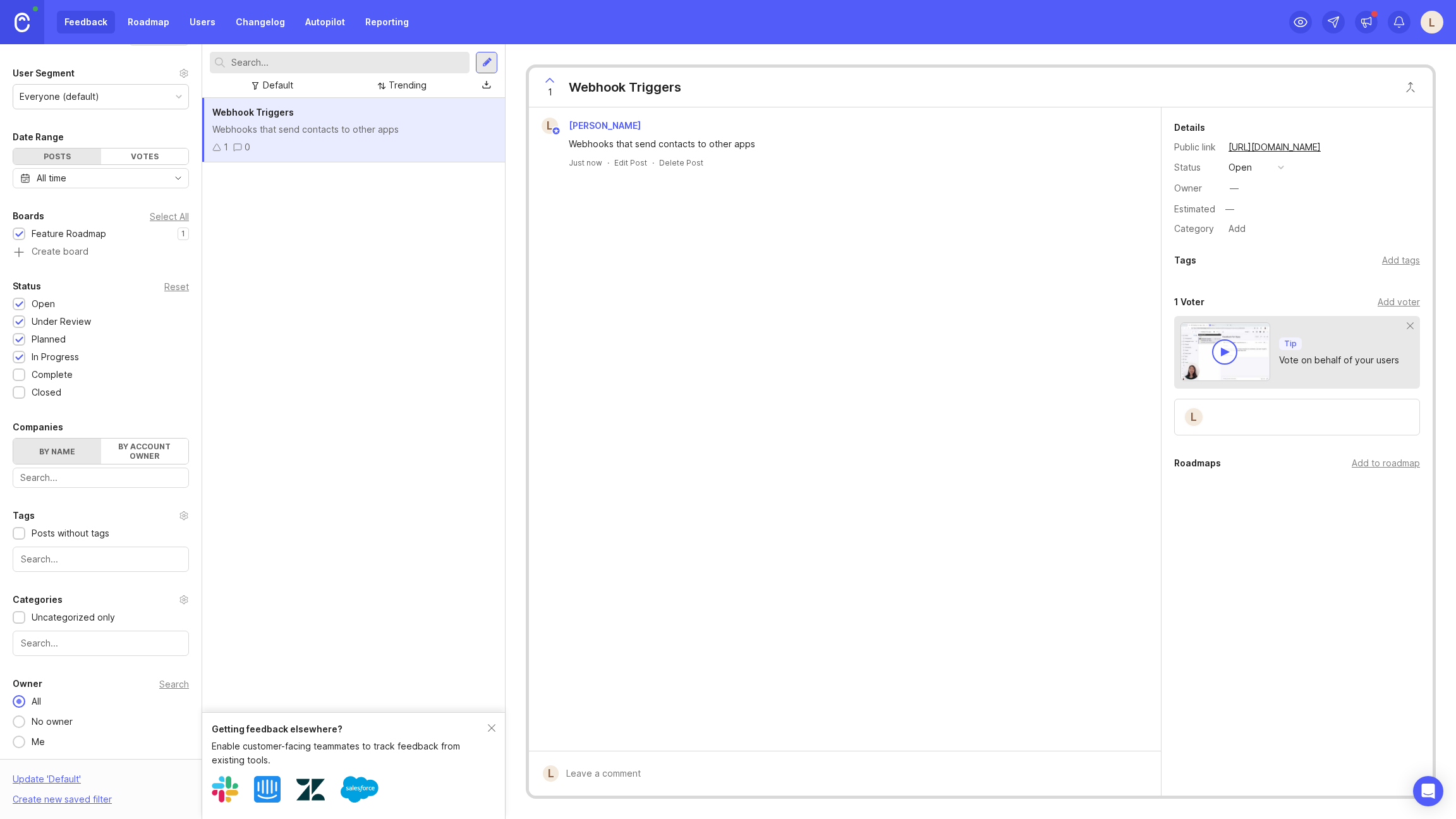
click at [160, 30] on link "Roadmap" at bounding box center [148, 21] width 57 height 23
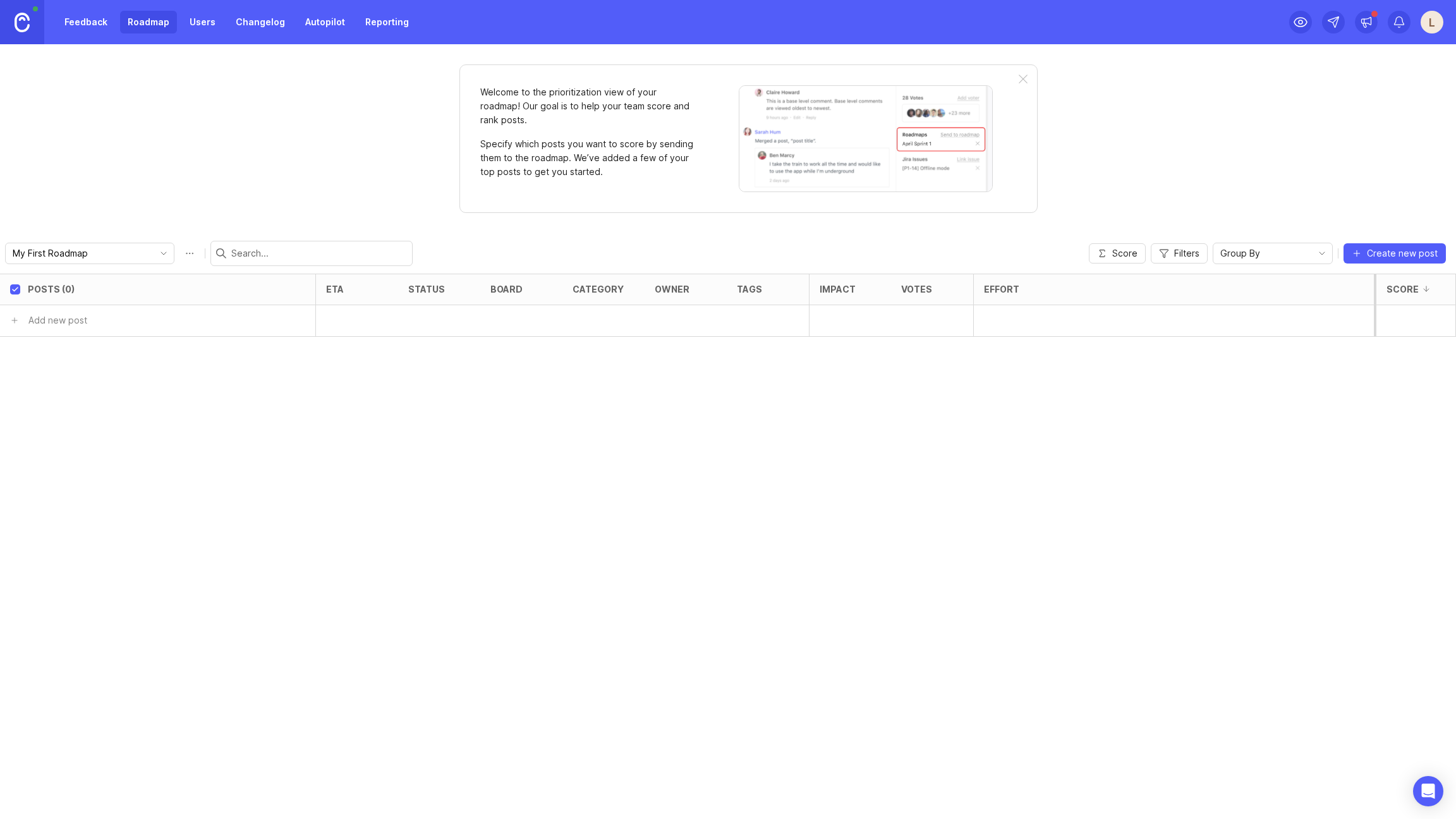
click at [216, 23] on link "Users" at bounding box center [202, 21] width 41 height 23
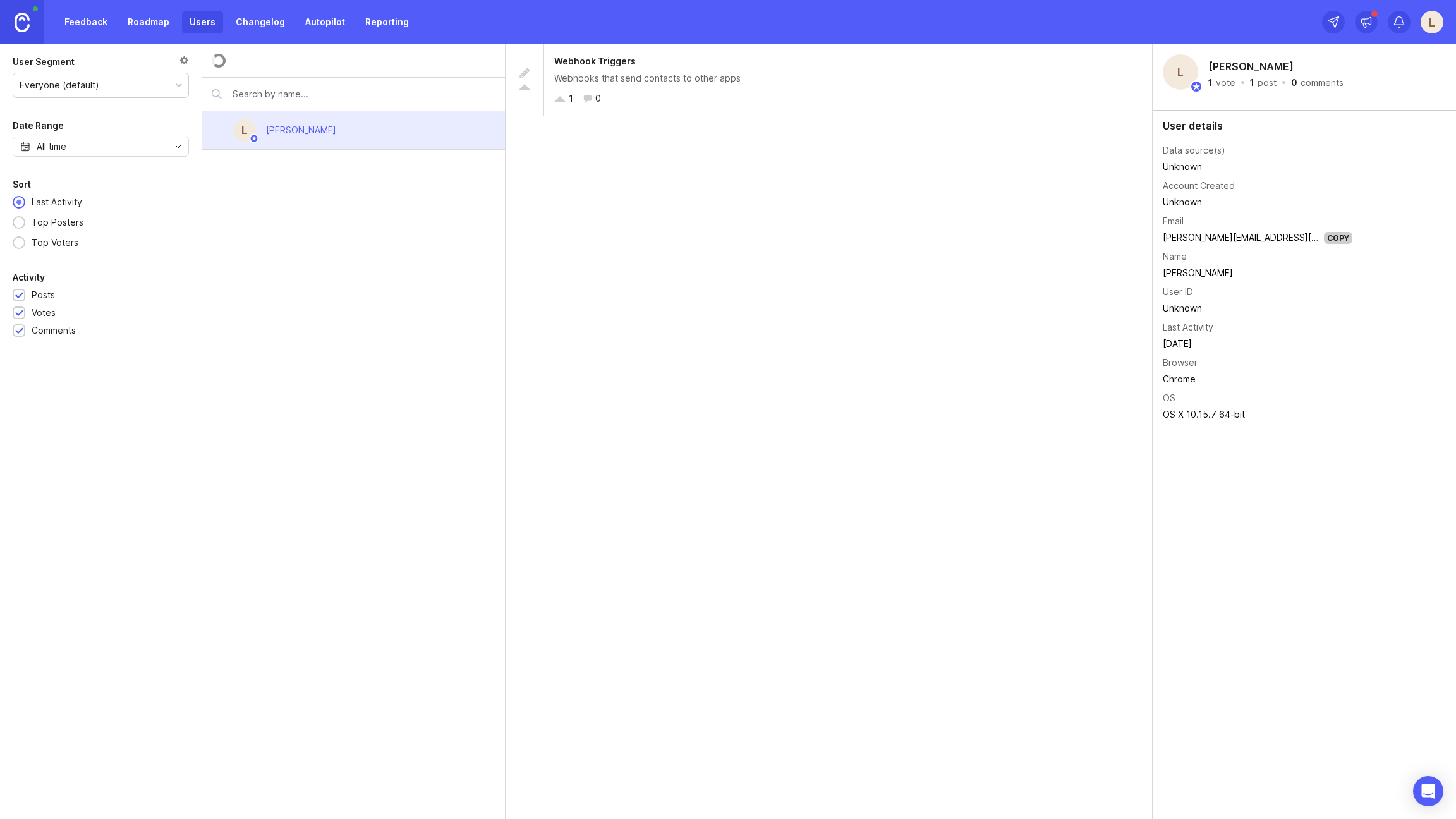
click at [271, 23] on link "Changelog" at bounding box center [260, 21] width 65 height 23
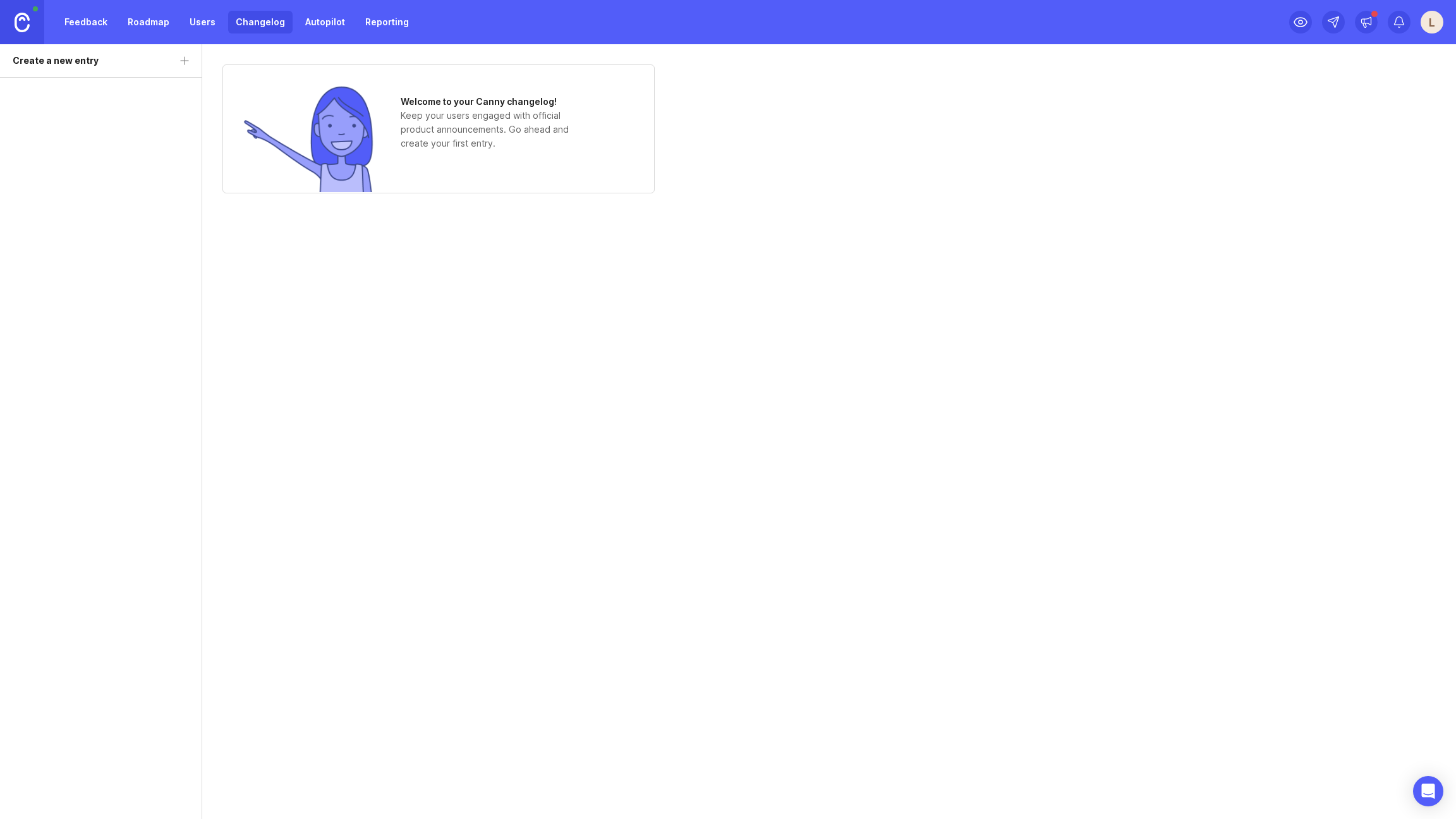
click at [339, 26] on link "Autopilot" at bounding box center [325, 21] width 55 height 23
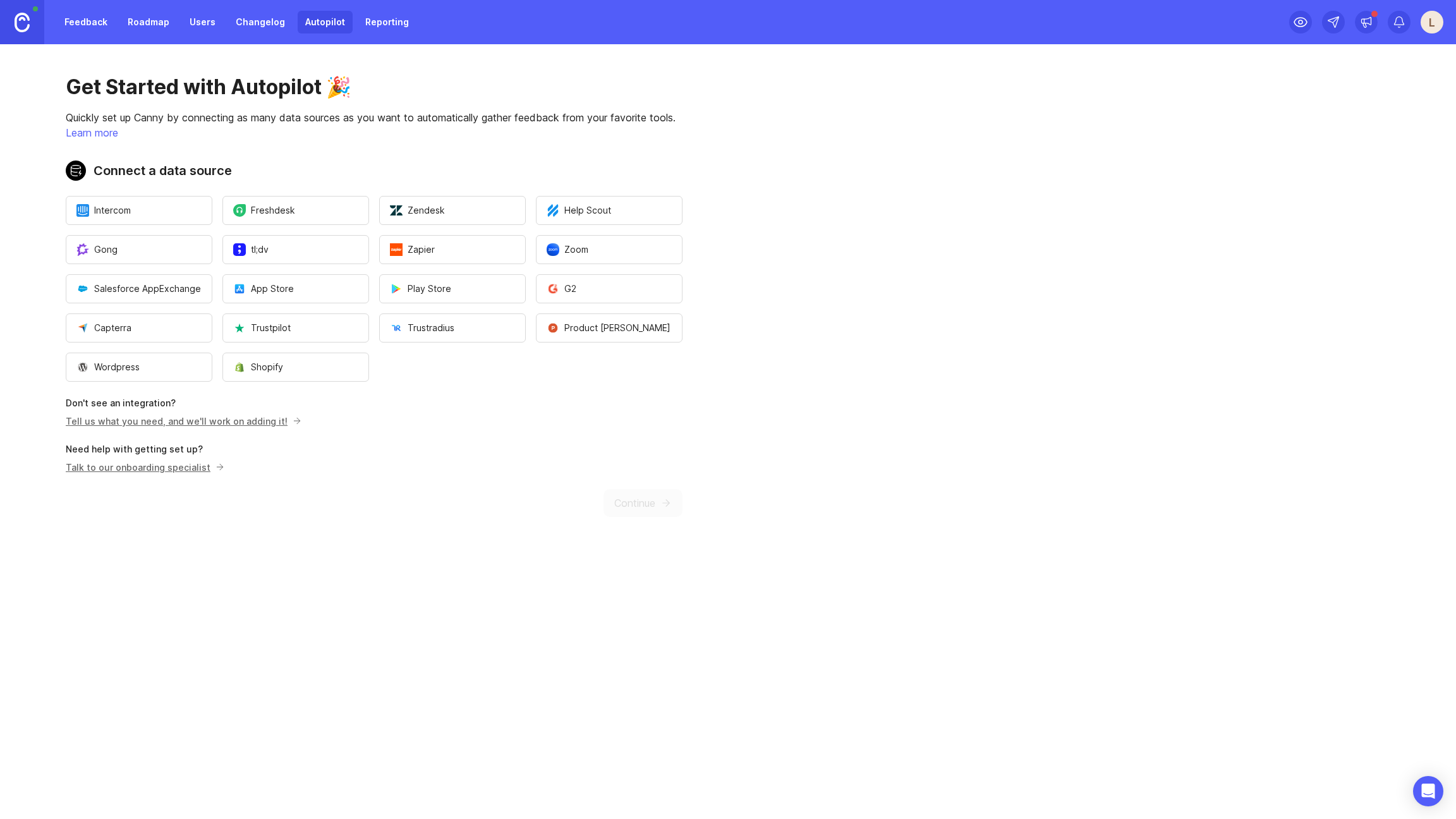
click at [406, 28] on link "Reporting" at bounding box center [387, 21] width 59 height 23
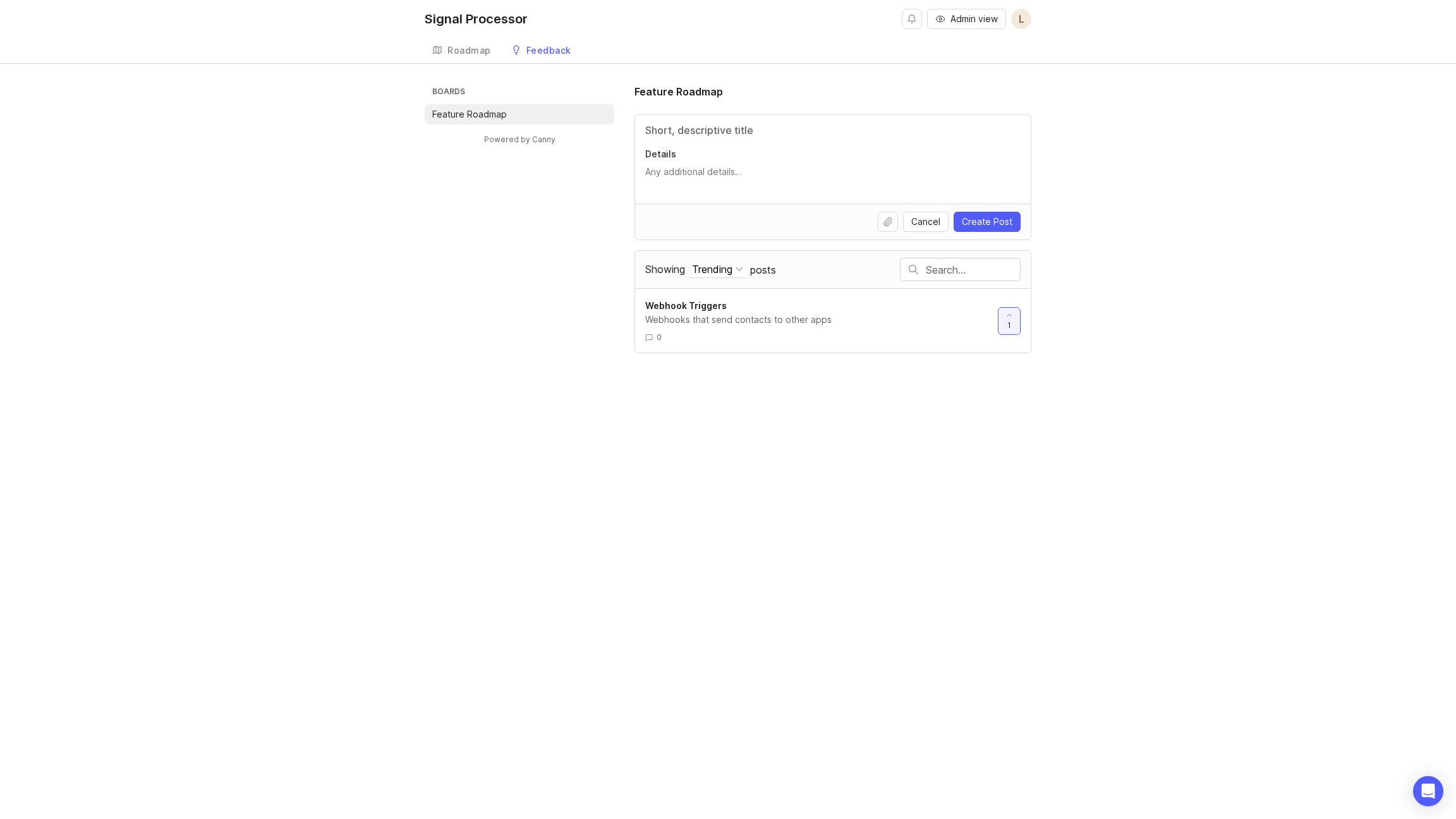
click at [463, 53] on div "Roadmap" at bounding box center [469, 51] width 44 height 9
click at [472, 53] on div "Roadmap" at bounding box center [469, 51] width 44 height 9
click at [472, 49] on div "Roadmap" at bounding box center [469, 51] width 44 height 9
click at [671, 75] on div "Signal Processor Admin view L Create Roadmap Feedback Feature Roadmap Boards Fe…" at bounding box center [728, 409] width 1456 height 819
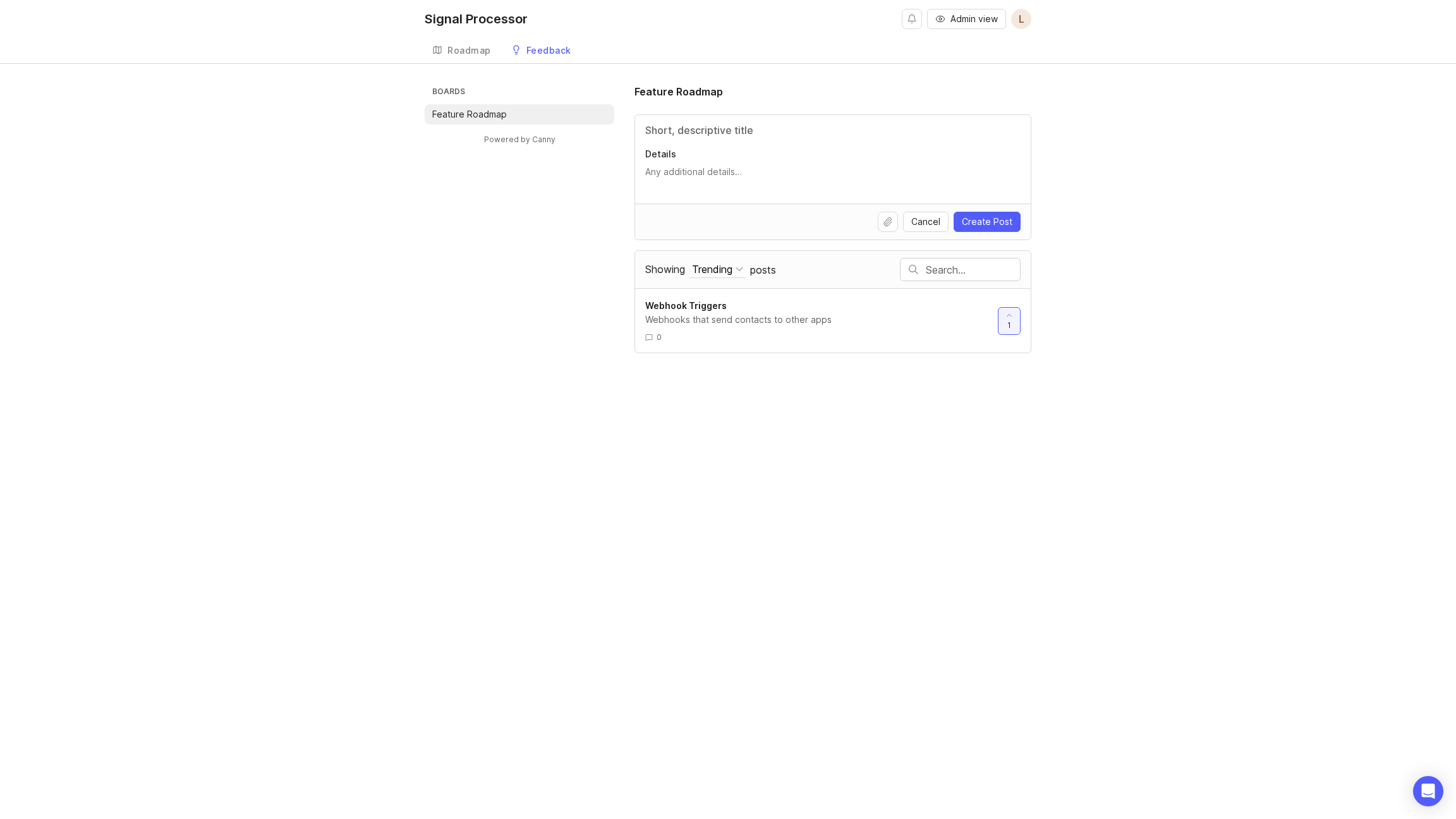
click at [534, 115] on li "Feature Roadmap" at bounding box center [519, 114] width 189 height 20
click at [661, 394] on div "Signal Processor Admin view L Create Roadmap Feedback Feature Roadmap Boards Fe…" at bounding box center [728, 409] width 1456 height 819
click at [674, 267] on span "Showing" at bounding box center [665, 269] width 40 height 12
click at [690, 267] on button "Trending" at bounding box center [717, 269] width 56 height 17
click at [542, 239] on div "Boards Feature Roadmap Powered by Canny Feature Roadmap Details Cancel Create P…" at bounding box center [728, 218] width 607 height 269
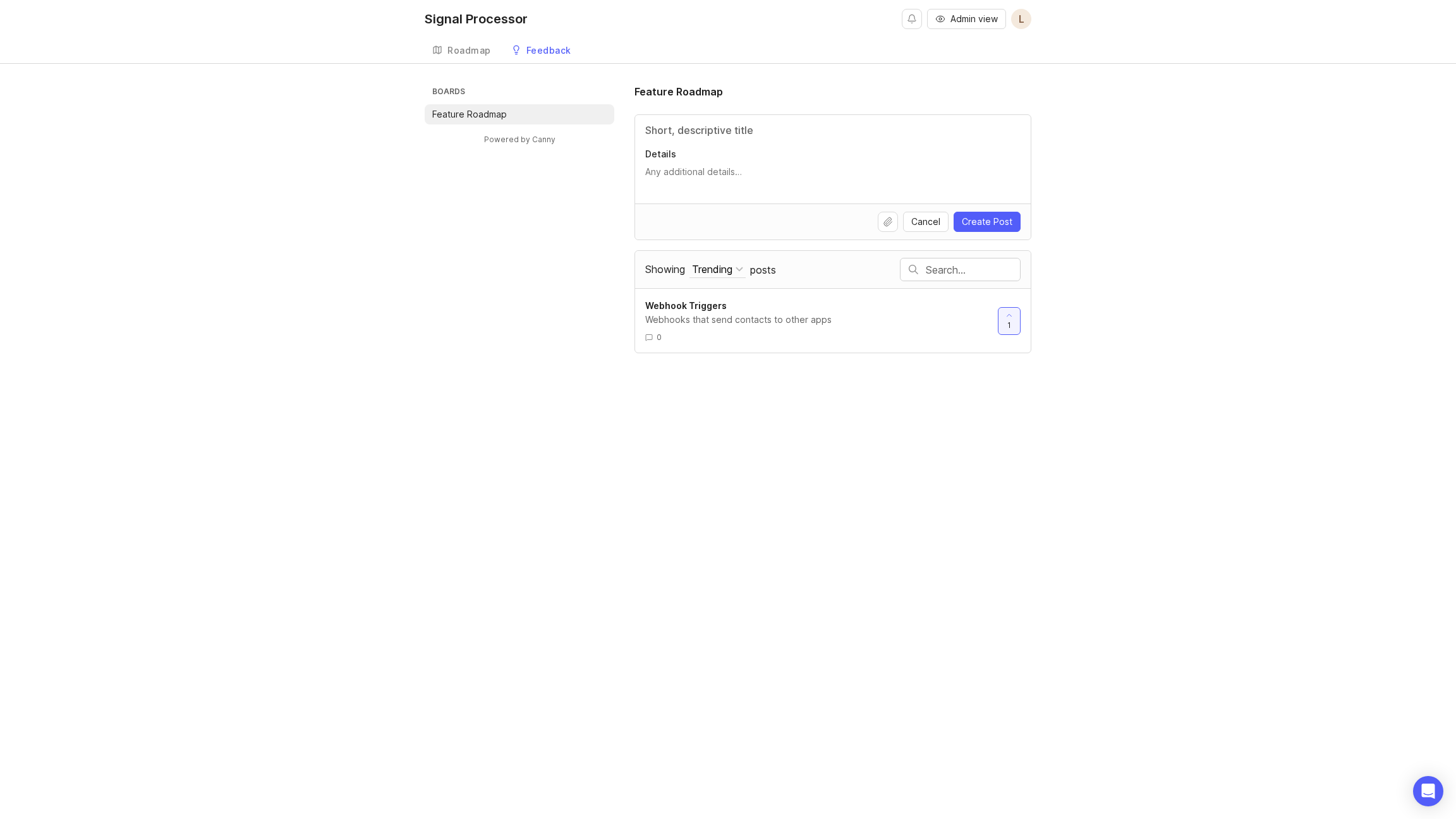
click at [464, 51] on div "Roadmap" at bounding box center [469, 51] width 44 height 9
click at [925, 217] on span "Cancel" at bounding box center [926, 222] width 29 height 12
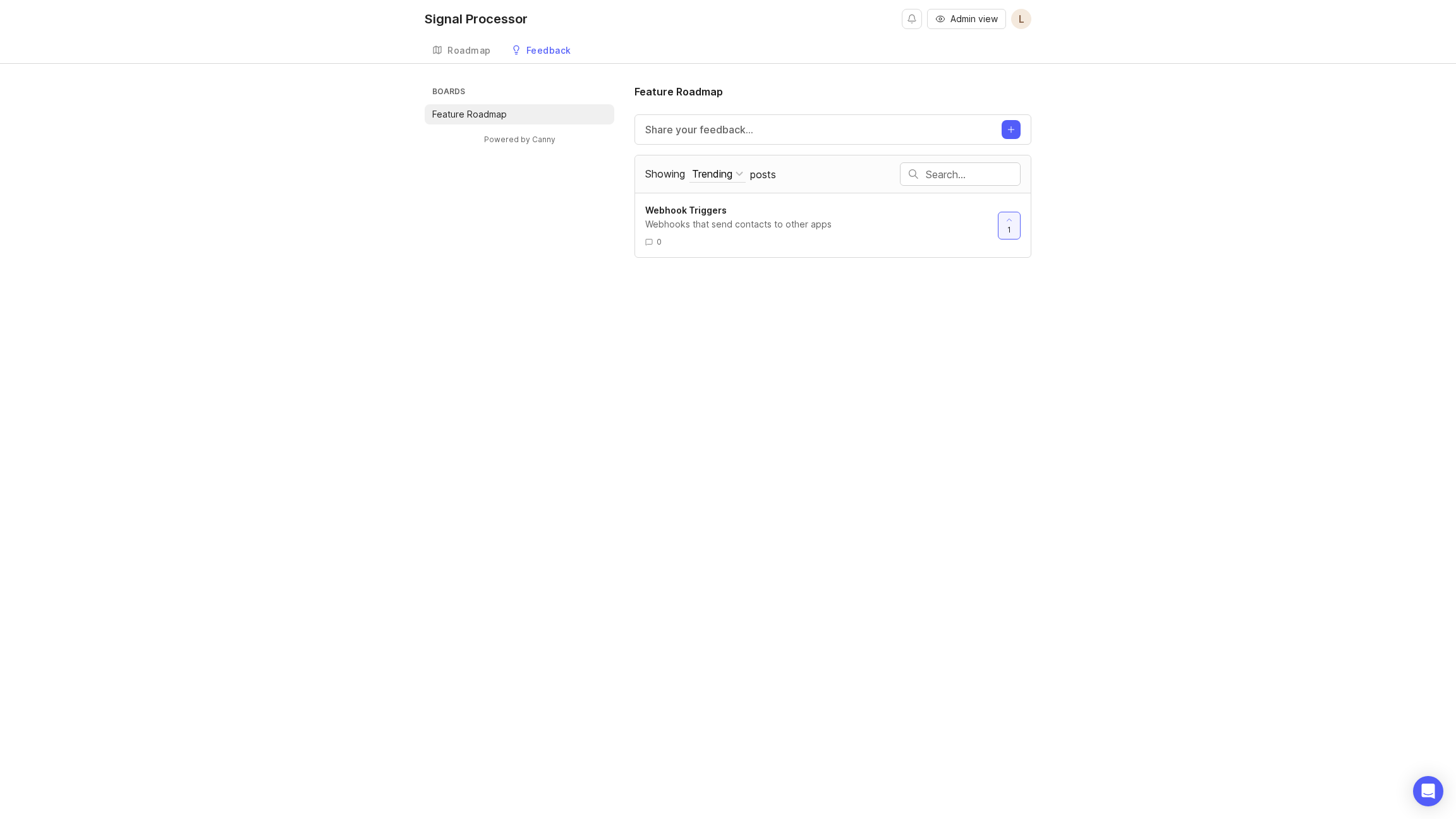
click at [474, 50] on div "Roadmap" at bounding box center [469, 51] width 44 height 9
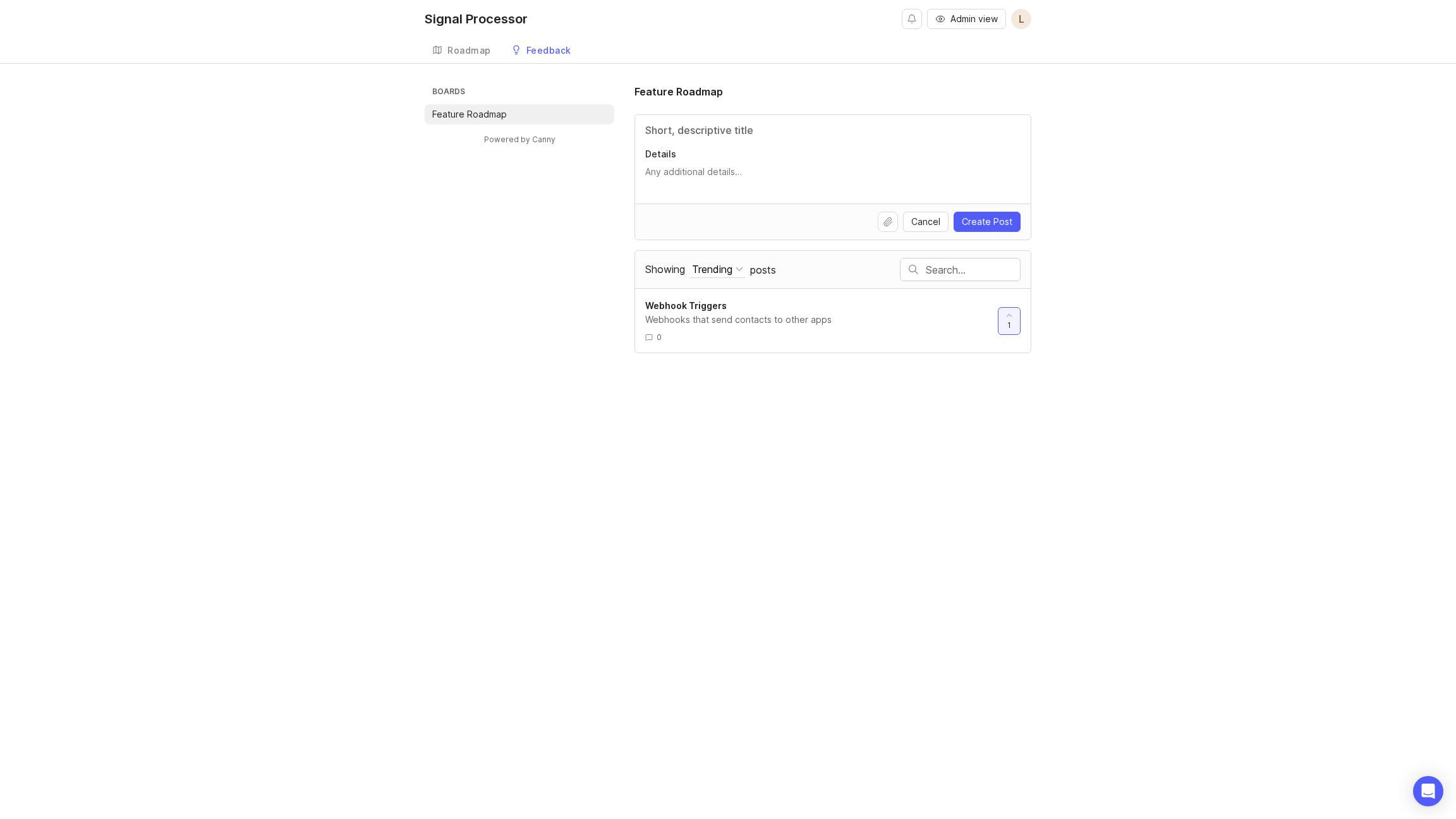
click at [474, 50] on div "Roadmap" at bounding box center [469, 51] width 44 height 9
click at [979, 424] on div "Signal Processor Admin view L Create Roadmap Feedback Feature Roadmap Boards Fe…" at bounding box center [728, 409] width 1456 height 819
click at [742, 321] on div "Webhooks that send contacts to other apps" at bounding box center [816, 320] width 343 height 14
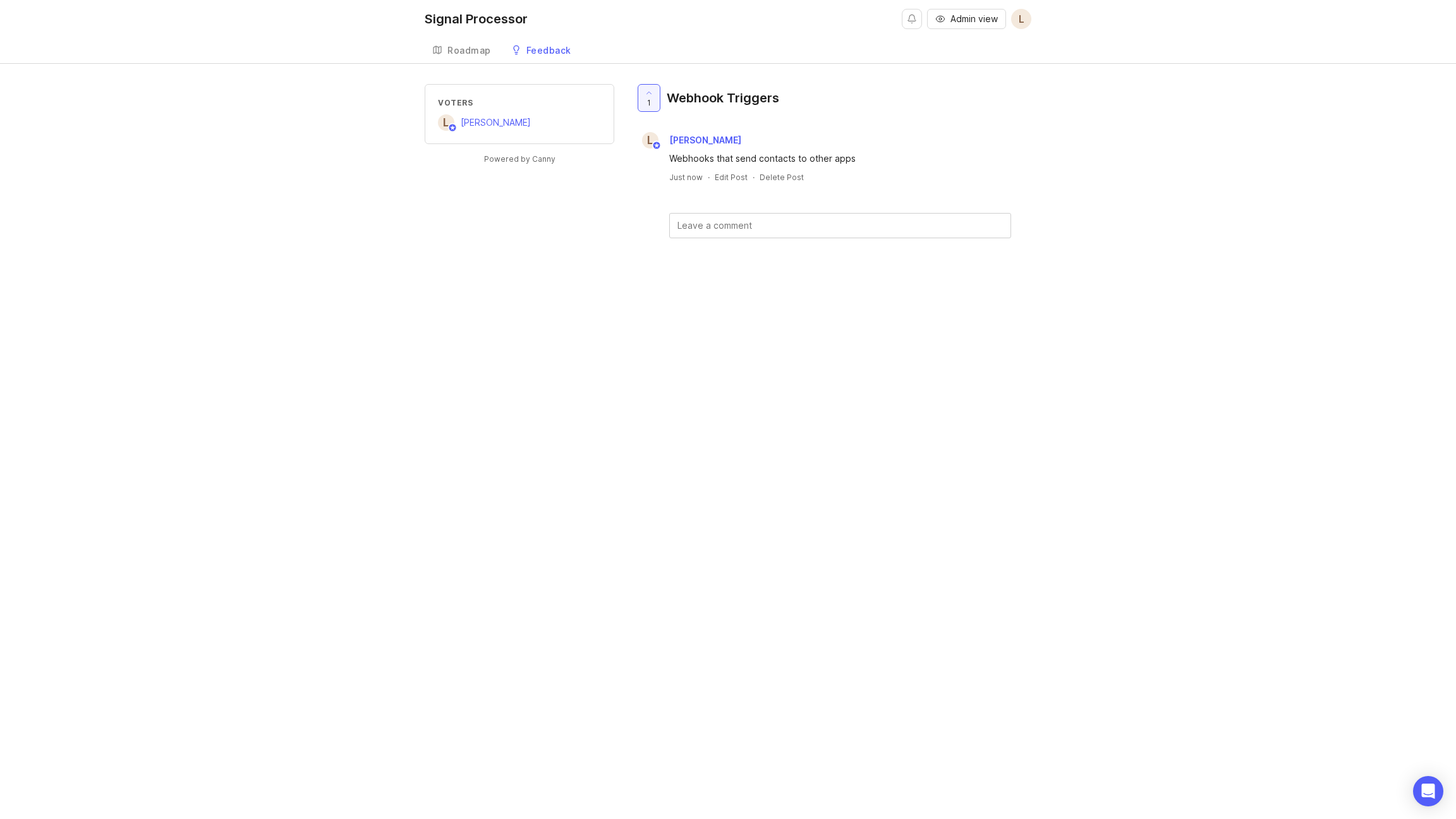
click at [468, 46] on div "Roadmap" at bounding box center [469, 51] width 44 height 9
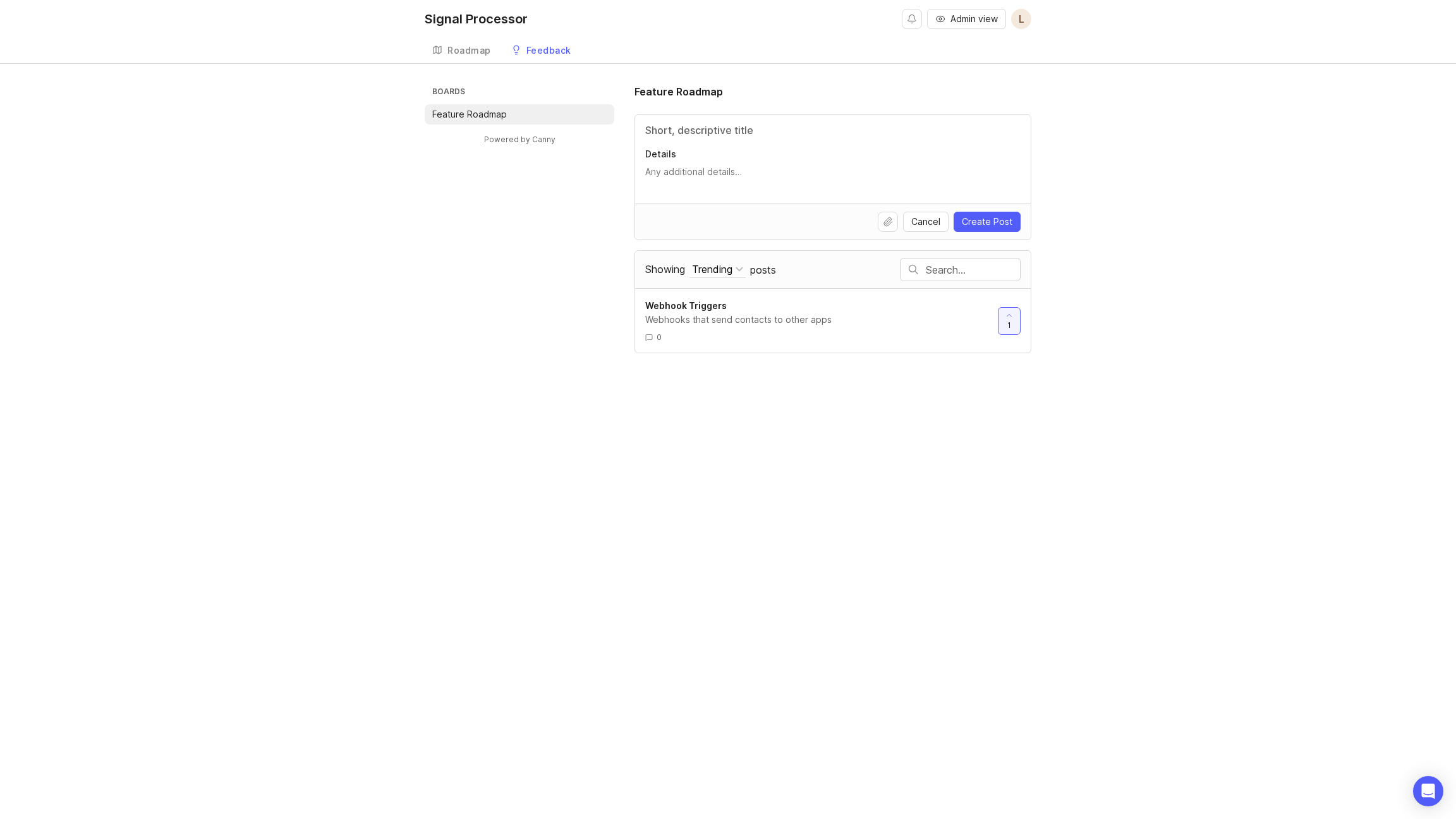
click at [479, 77] on div "Signal Processor Admin view L Create Roadmap Feedback Feature Roadmap Boards Fe…" at bounding box center [728, 409] width 1456 height 819
click at [572, 272] on div "Boards Feature Roadmap Powered by Canny Feature Roadmap Details Cancel Create P…" at bounding box center [728, 218] width 607 height 269
